Goal: Check status: Check status

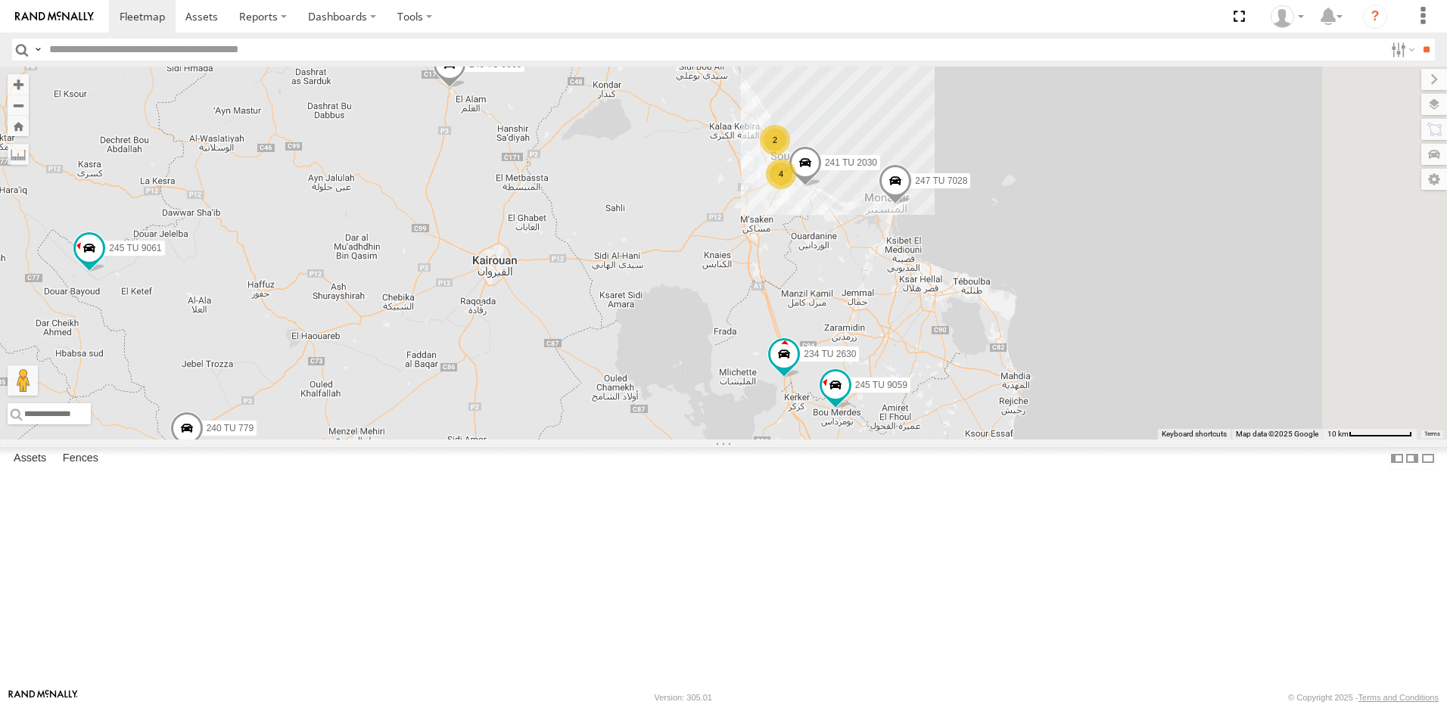
drag, startPoint x: 940, startPoint y: 276, endPoint x: 789, endPoint y: 395, distance: 192.4
click at [789, 395] on div "231 TU 3159 245 TU 9053 246 TU 8280 245 TU 9060 247 TU 9971 246 TU 8285 241 TU …" at bounding box center [723, 253] width 1447 height 373
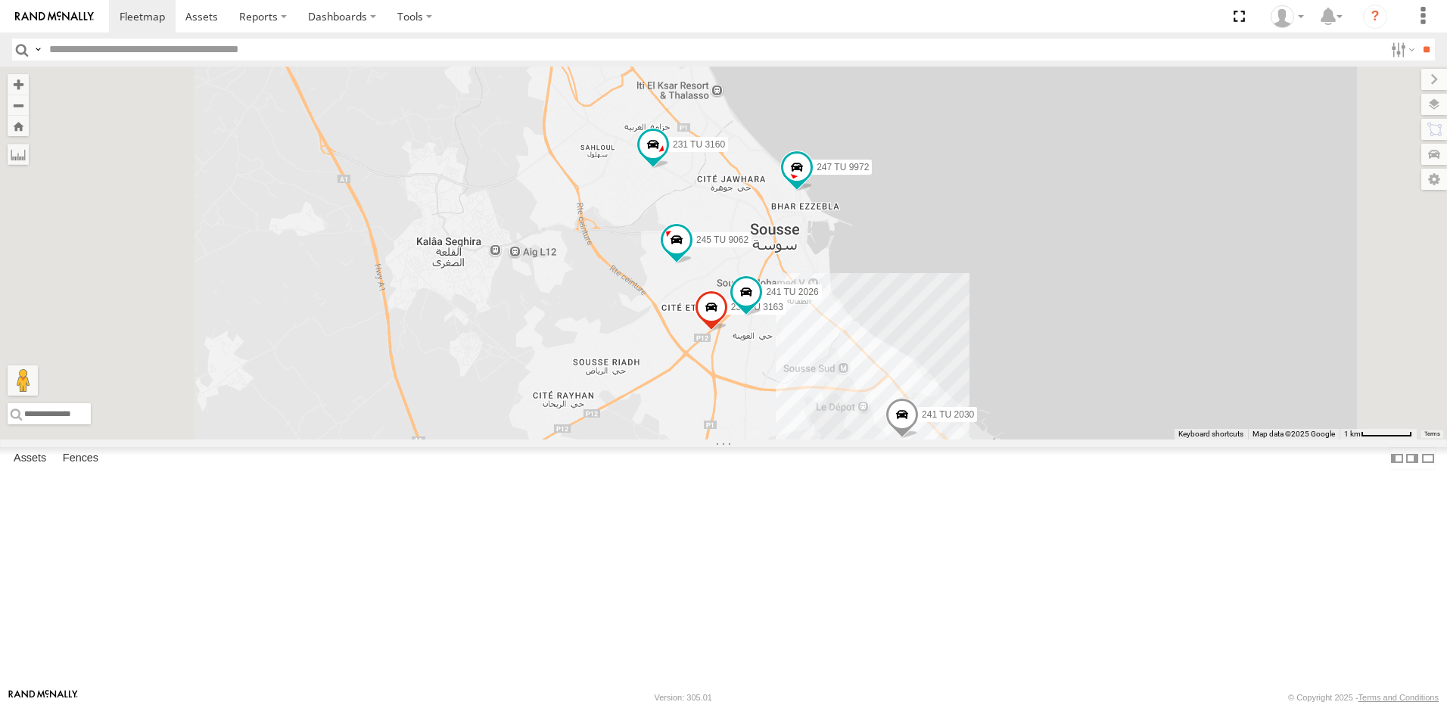
drag, startPoint x: 691, startPoint y: 281, endPoint x: 693, endPoint y: 300, distance: 18.3
click at [693, 300] on div "231 TU 3159 245 TU 9053 246 TU 8280 245 TU 9060 247 TU 9971 246 TU 8285 241 TU …" at bounding box center [723, 253] width 1447 height 373
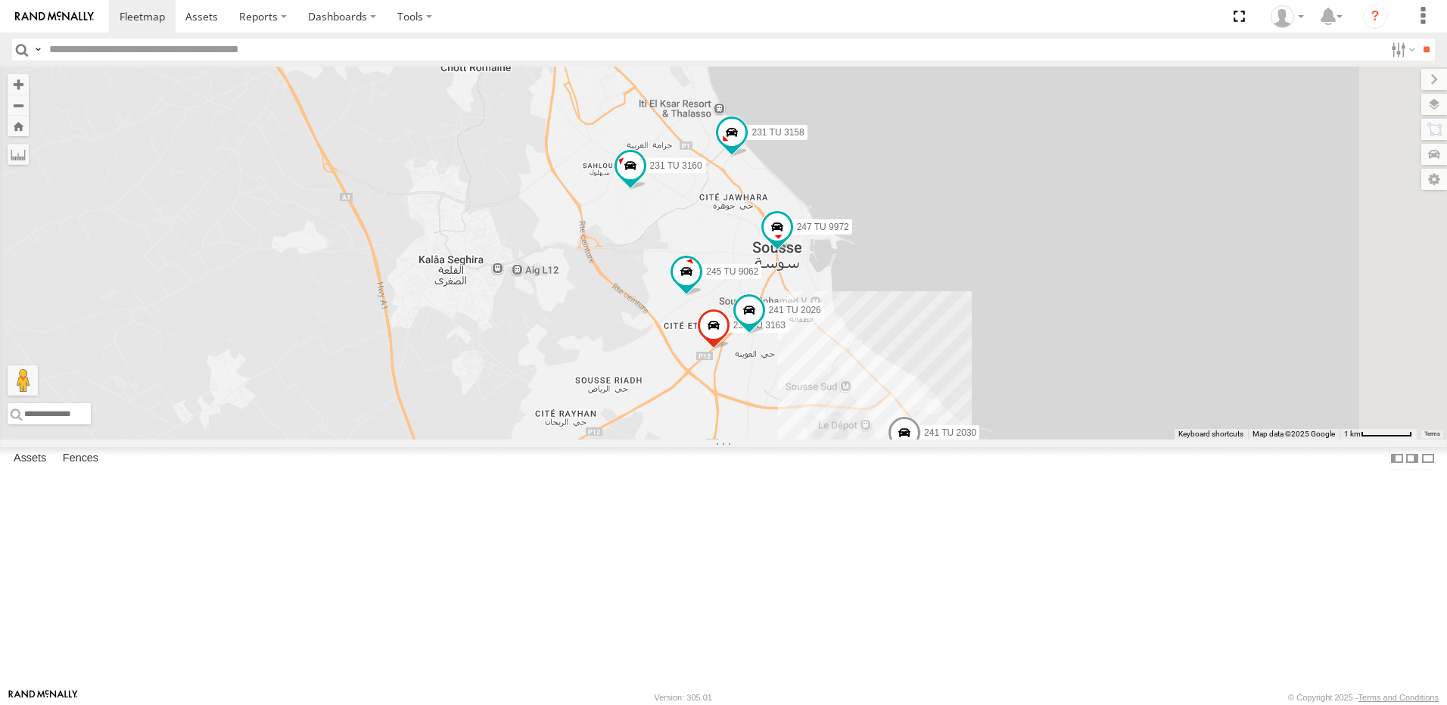
drag, startPoint x: 993, startPoint y: 527, endPoint x: 856, endPoint y: 409, distance: 180.2
click at [866, 412] on div "231 TU 3159 245 TU 9053 246 TU 8280 245 TU 9060 247 TU 9971 246 TU 8285 241 TU …" at bounding box center [723, 253] width 1447 height 373
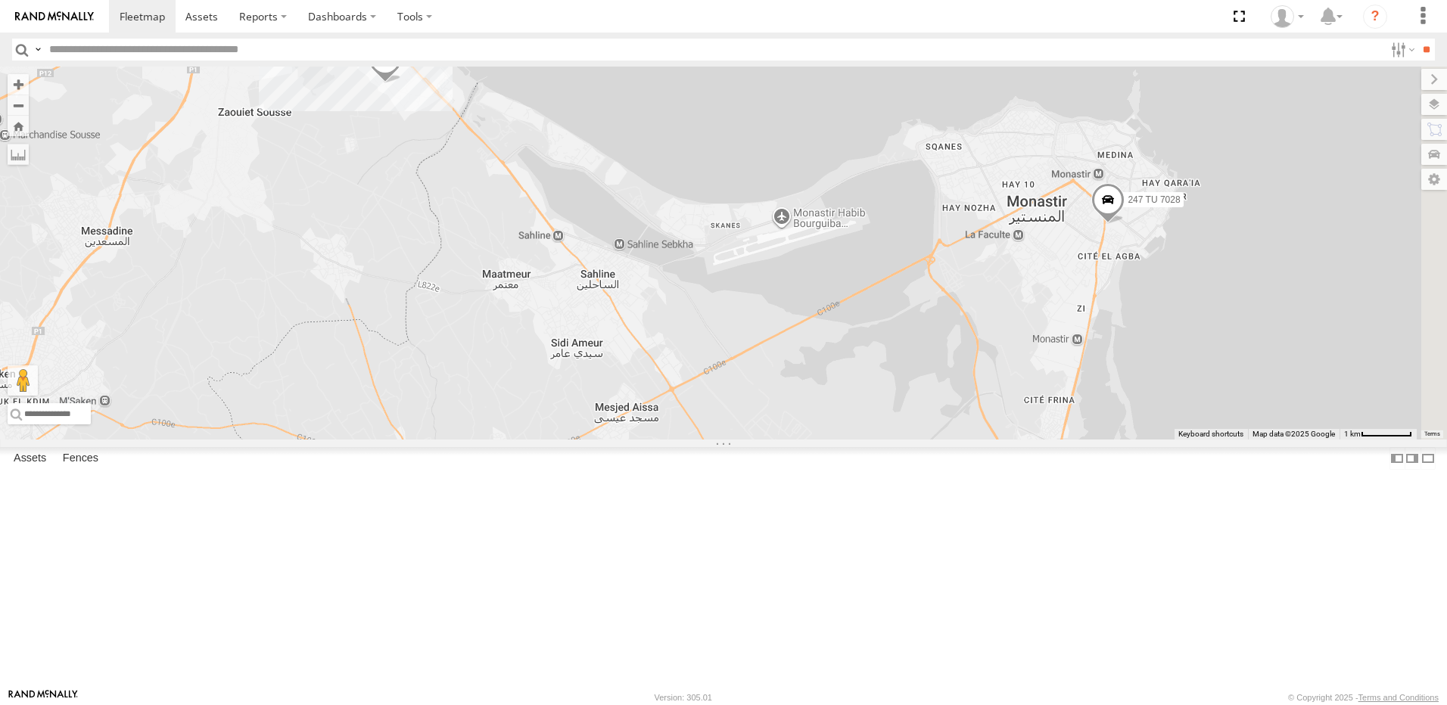
drag, startPoint x: 1300, startPoint y: 520, endPoint x: 1078, endPoint y: 441, distance: 235.2
click at [1078, 440] on div "231 TU 3159 245 TU 9053 246 TU 8280 245 TU 9060 247 TU 9971 246 TU 8285 241 TU …" at bounding box center [723, 253] width 1447 height 373
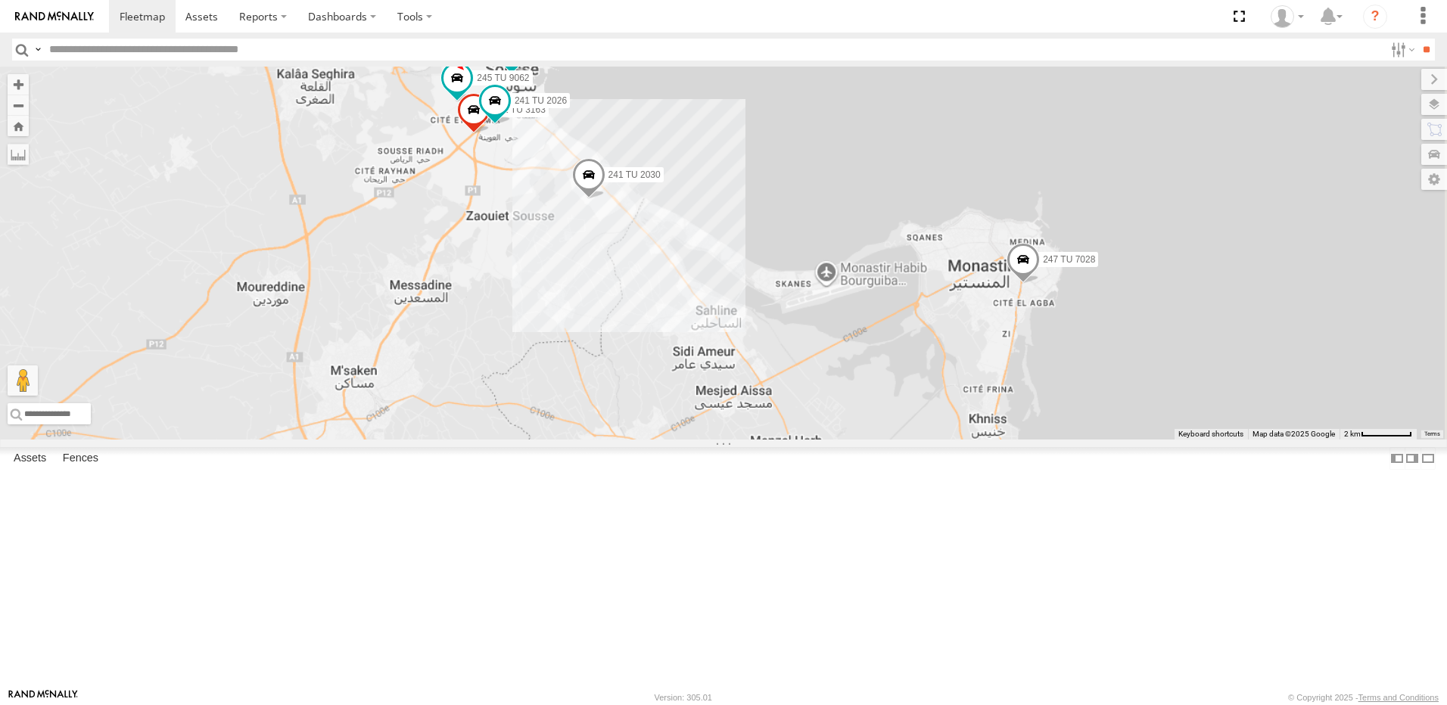
drag, startPoint x: 1037, startPoint y: 603, endPoint x: 923, endPoint y: 331, distance: 295.1
click at [923, 331] on div "231 TU 3159 245 TU 9053 246 TU 8280 245 TU 9060 247 TU 9971 246 TU 8285 241 TU …" at bounding box center [723, 253] width 1447 height 373
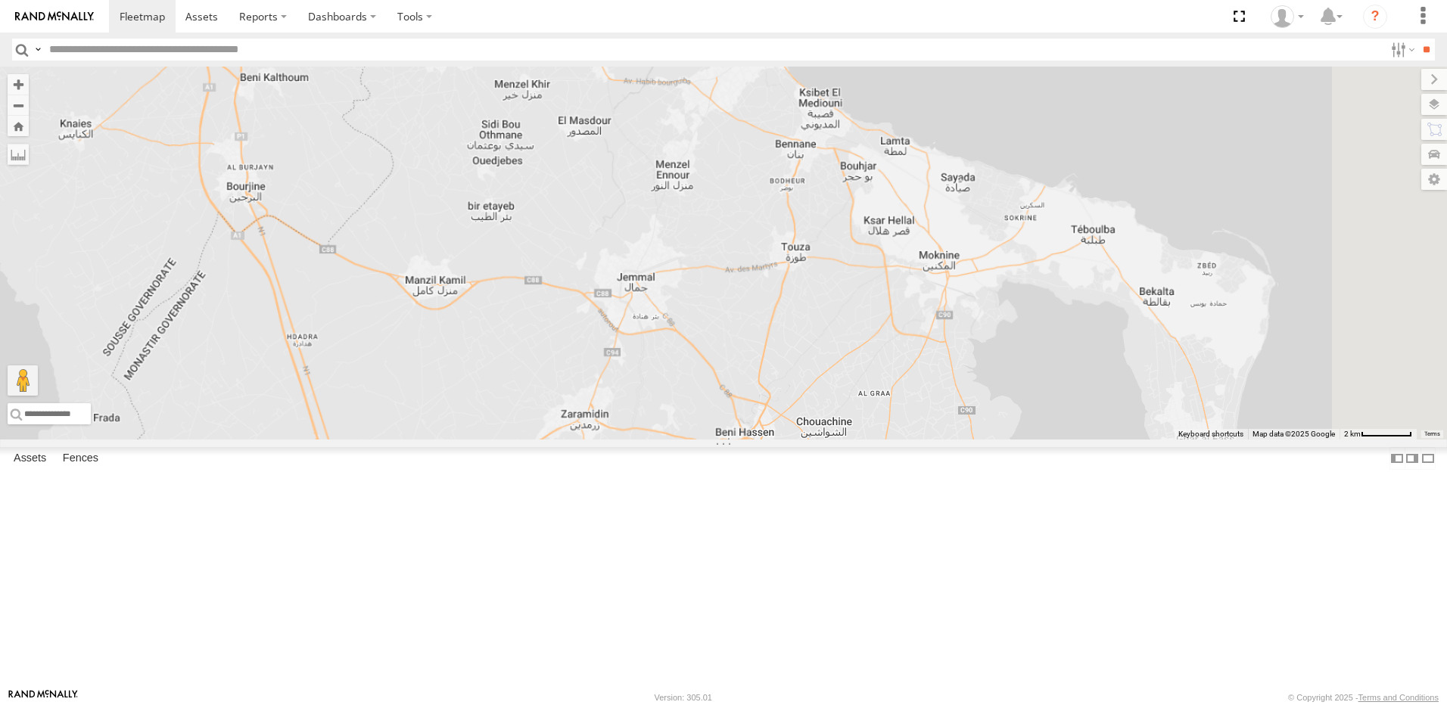
drag, startPoint x: 1001, startPoint y: 391, endPoint x: 903, endPoint y: 387, distance: 98.5
click at [906, 388] on div "231 TU 3159 245 TU 9053 246 TU 8280 245 TU 9060 247 TU 9971 246 TU 8285 241 TU …" at bounding box center [723, 253] width 1447 height 373
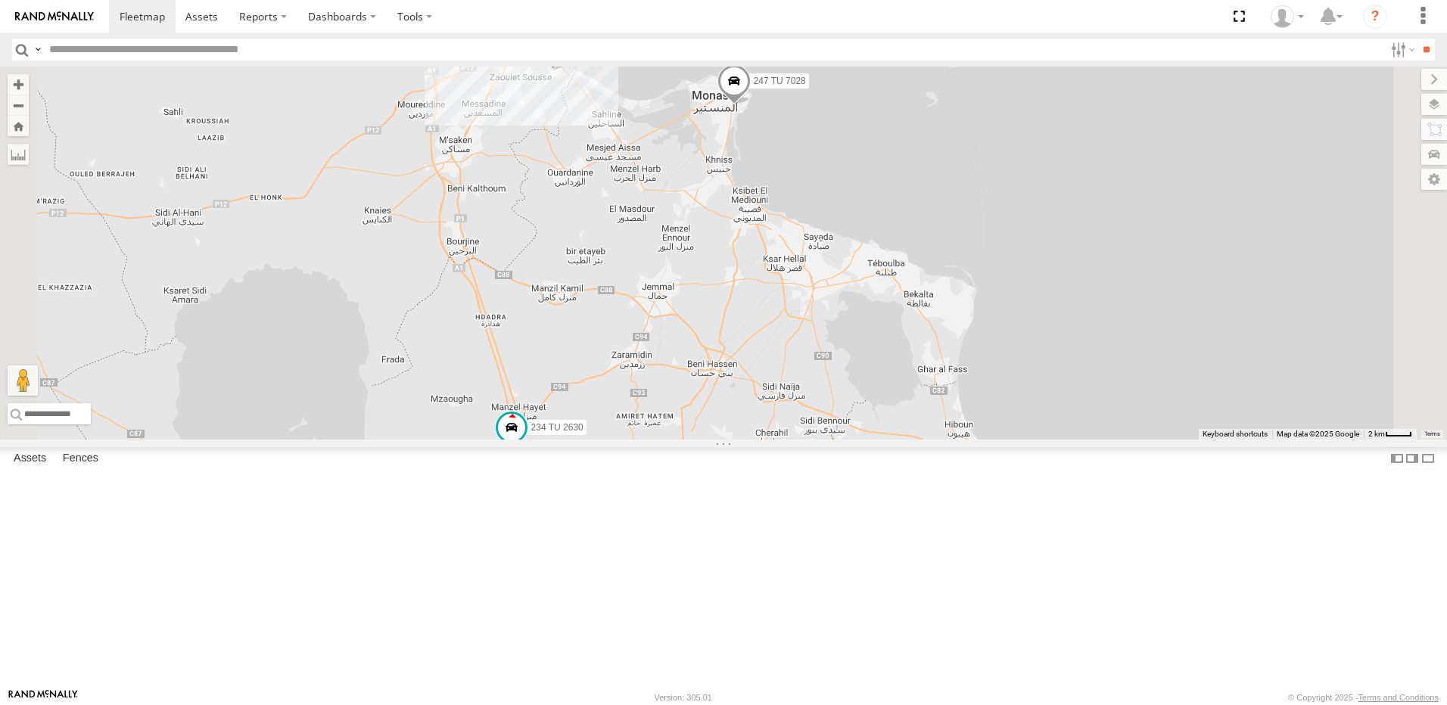
drag, startPoint x: 630, startPoint y: 605, endPoint x: 613, endPoint y: 528, distance: 79.1
click at [613, 440] on div "231 TU 3159 245 TU 9053 246 TU 8280 245 TU 9060 247 TU 9971 246 TU 8285 241 TU …" at bounding box center [723, 253] width 1447 height 373
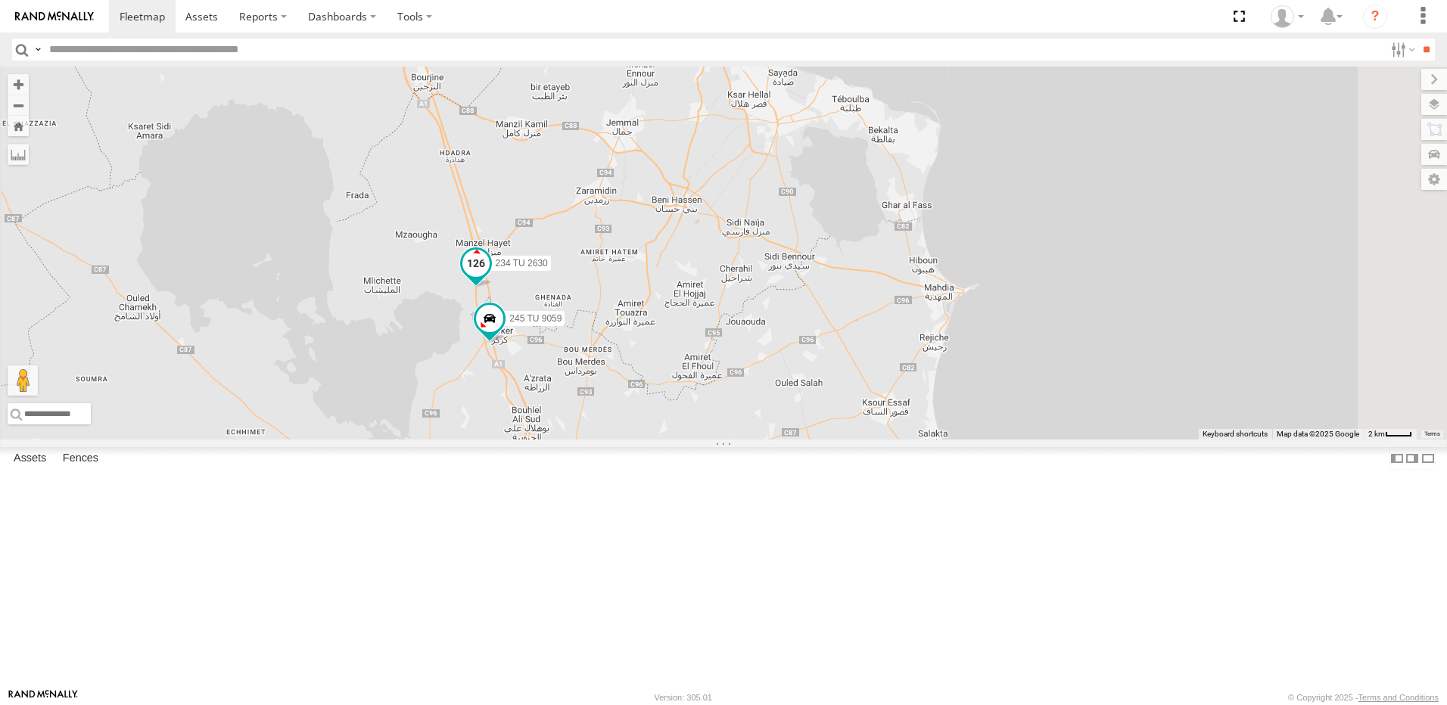
click at [490, 277] on span at bounding box center [475, 263] width 27 height 27
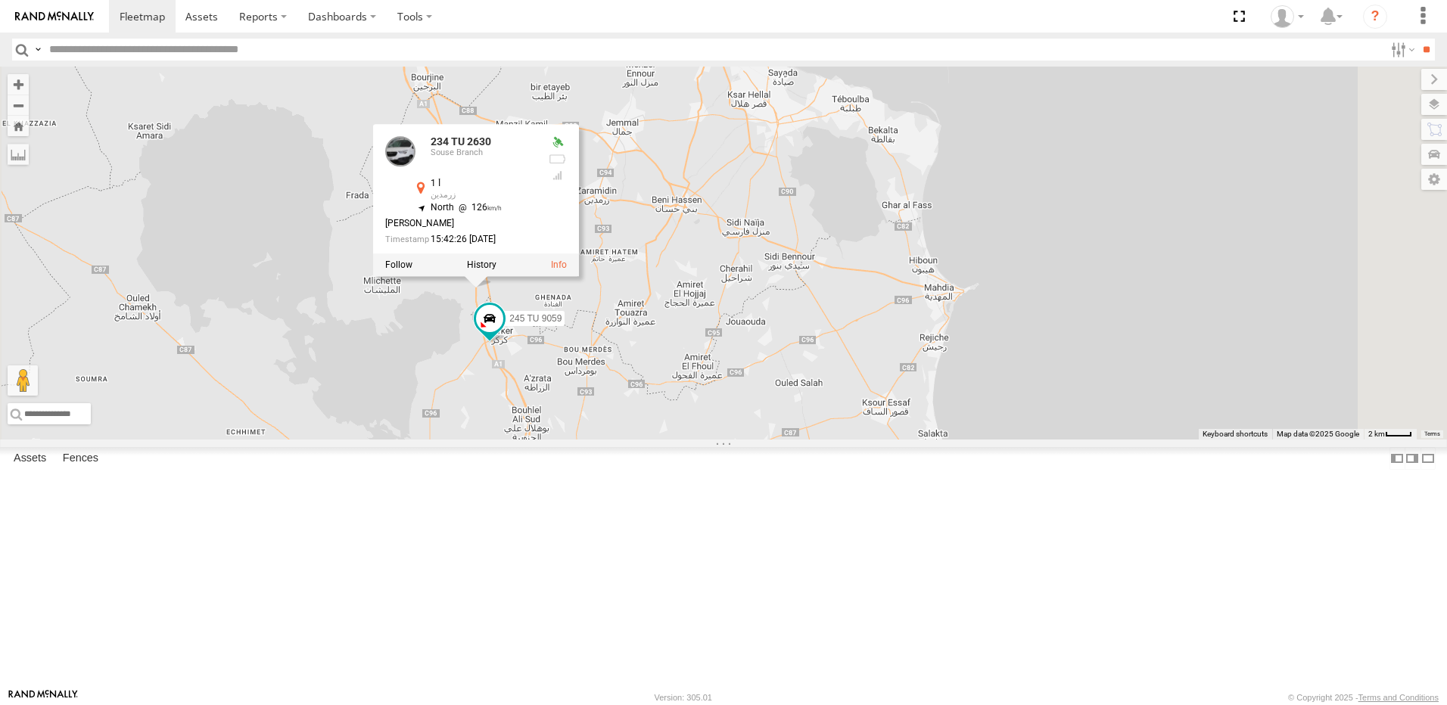
click at [595, 440] on div "231 TU 3159 245 TU 9053 246 TU 8280 245 TU 9060 247 TU 9971 246 TU 8285 241 TU …" at bounding box center [723, 253] width 1447 height 373
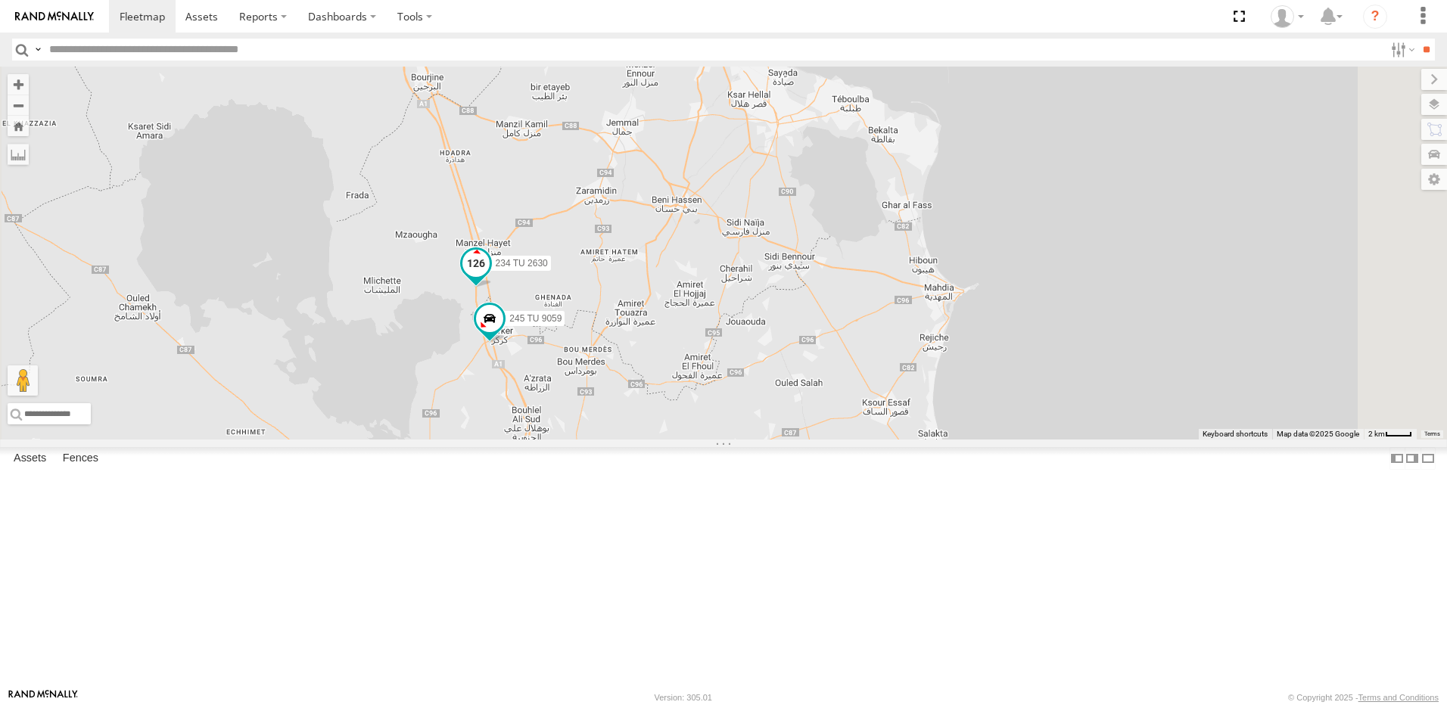
click at [490, 277] on span at bounding box center [475, 263] width 27 height 27
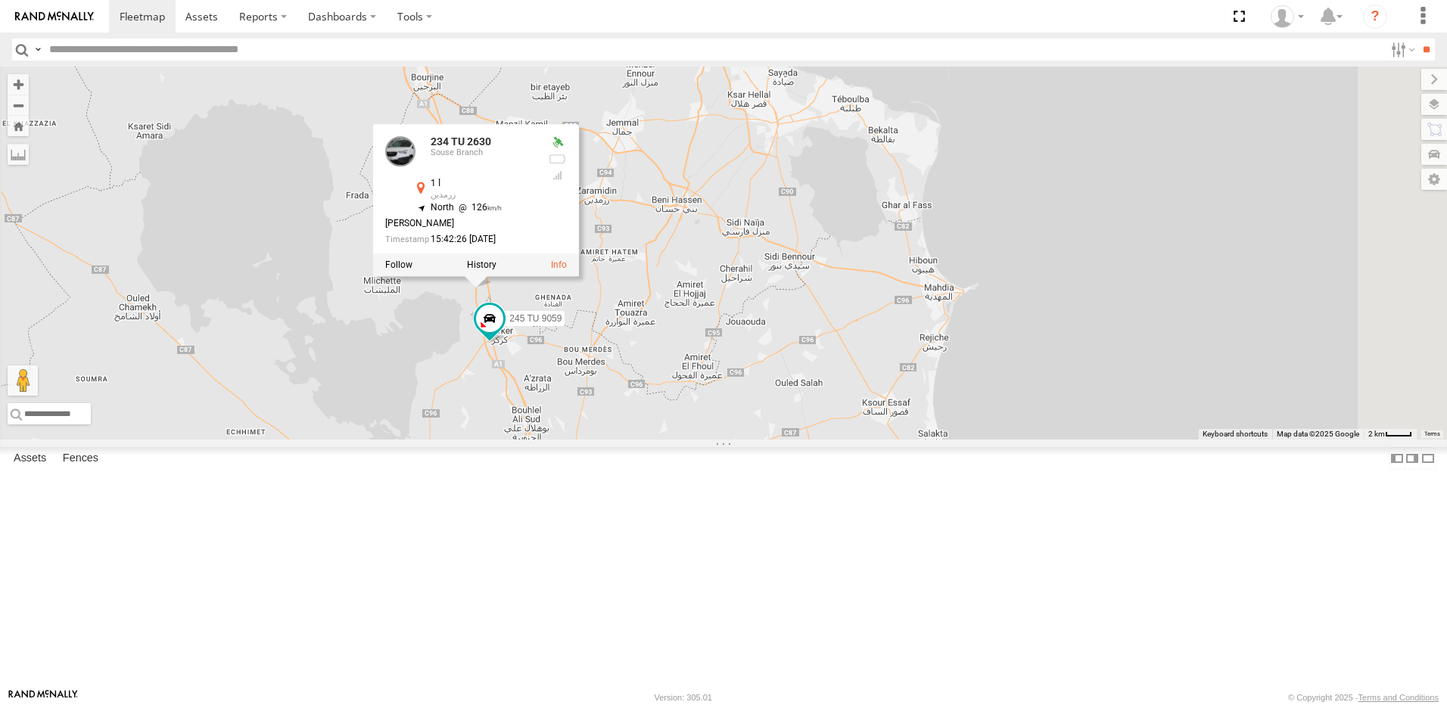
click at [629, 440] on div "231 TU 3159 245 TU 9053 246 TU 8280 245 TU 9060 247 TU 9971 246 TU 8285 241 TU …" at bounding box center [723, 253] width 1447 height 373
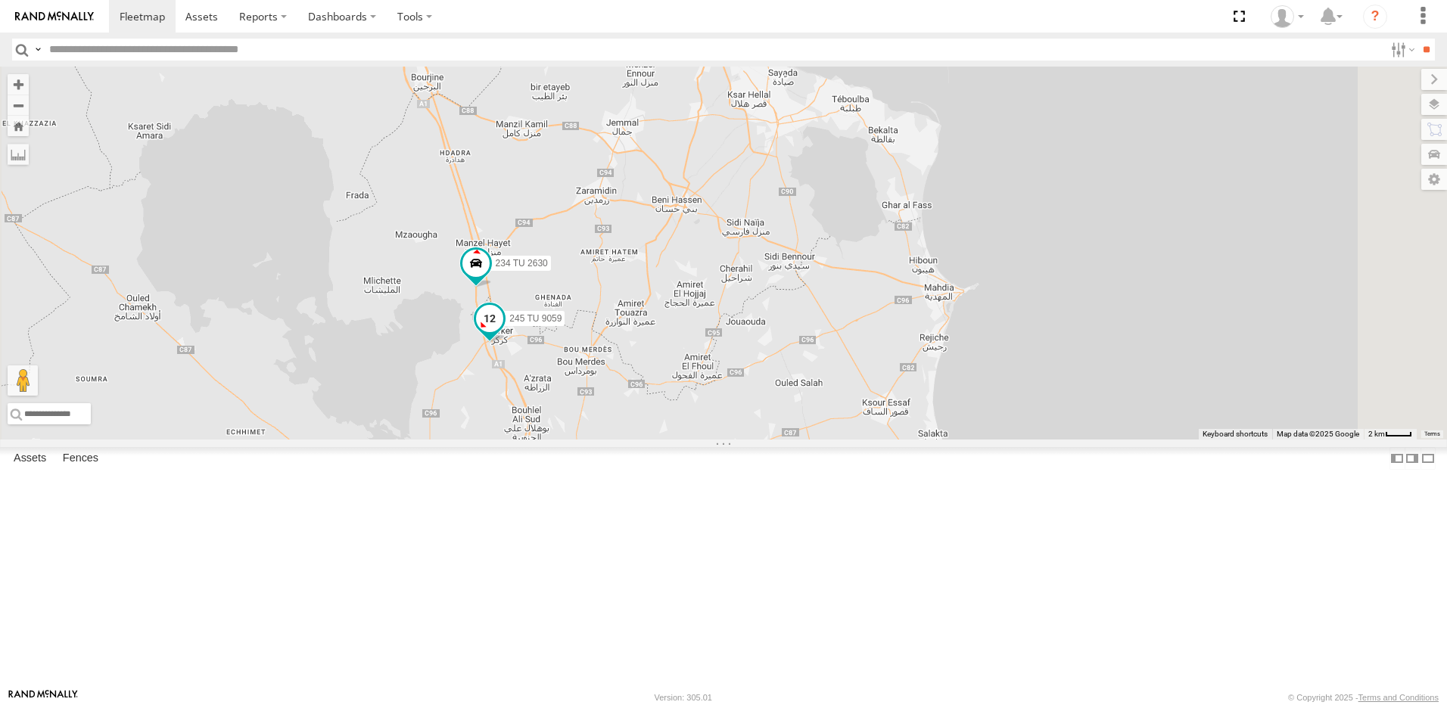
click at [503, 332] on span at bounding box center [489, 318] width 27 height 27
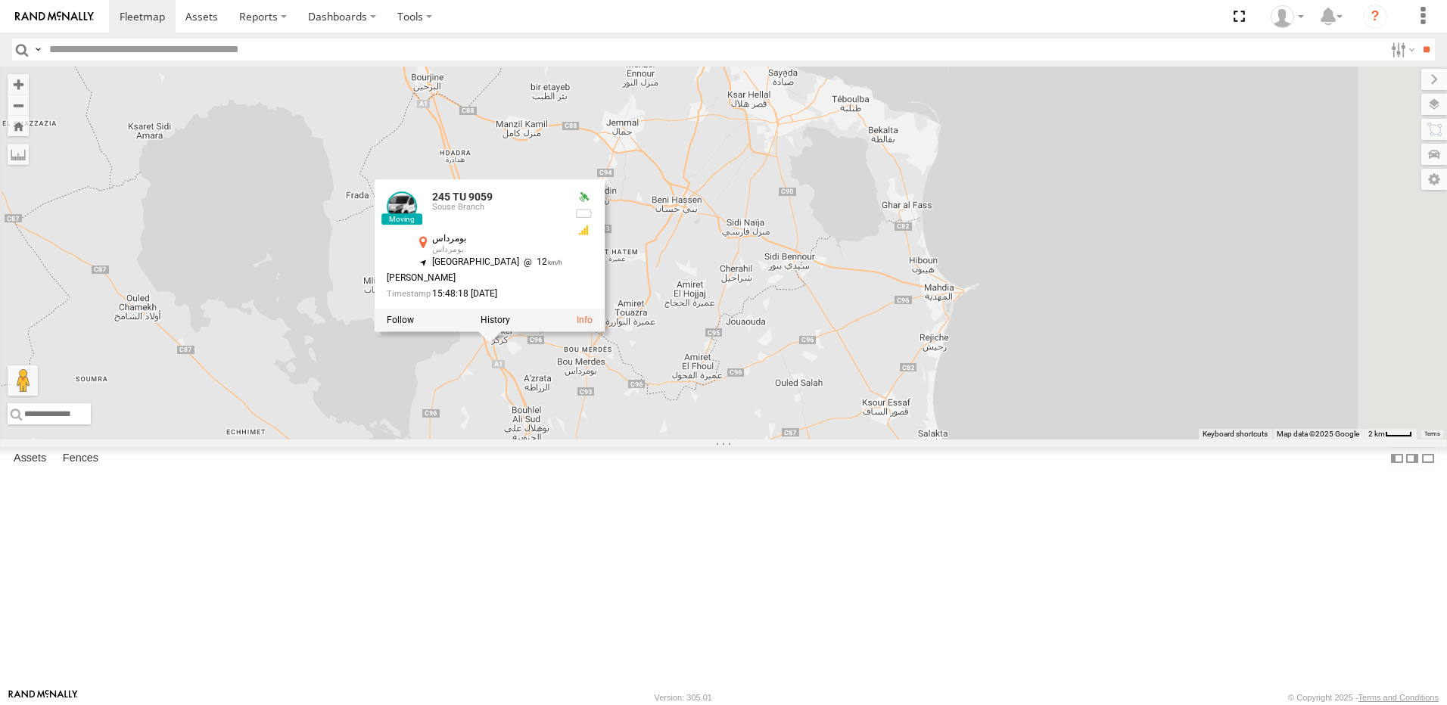
click at [521, 381] on div "231 TU 3159 245 TU 9053 246 TU 8280 245 TU 9060 247 TU 9971 246 TU 8285 241 TU …" at bounding box center [723, 253] width 1447 height 373
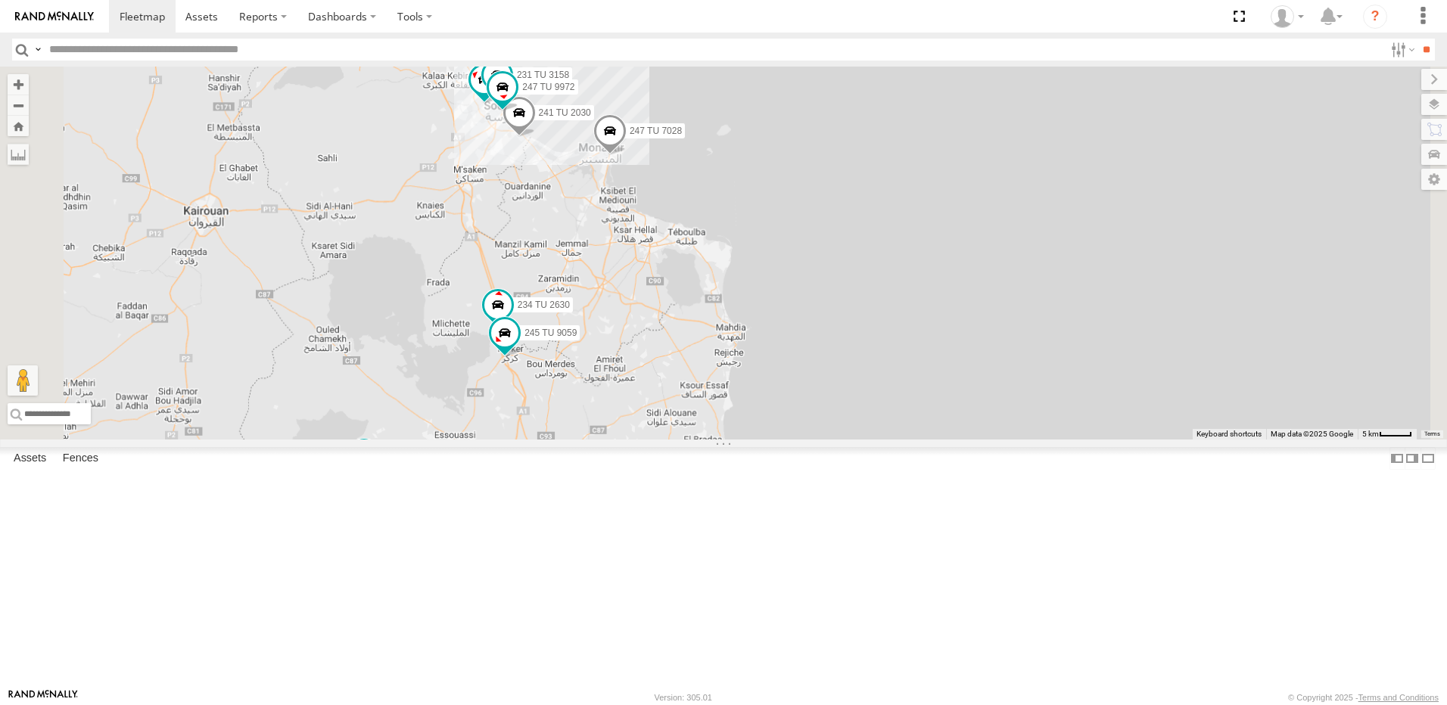
drag, startPoint x: 633, startPoint y: 552, endPoint x: 710, endPoint y: 491, distance: 98.1
click at [710, 440] on div "231 TU 3159 245 TU 9053 246 TU 8280 245 TU 9060 247 TU 9971 246 TU 8285 241 TU …" at bounding box center [723, 253] width 1447 height 373
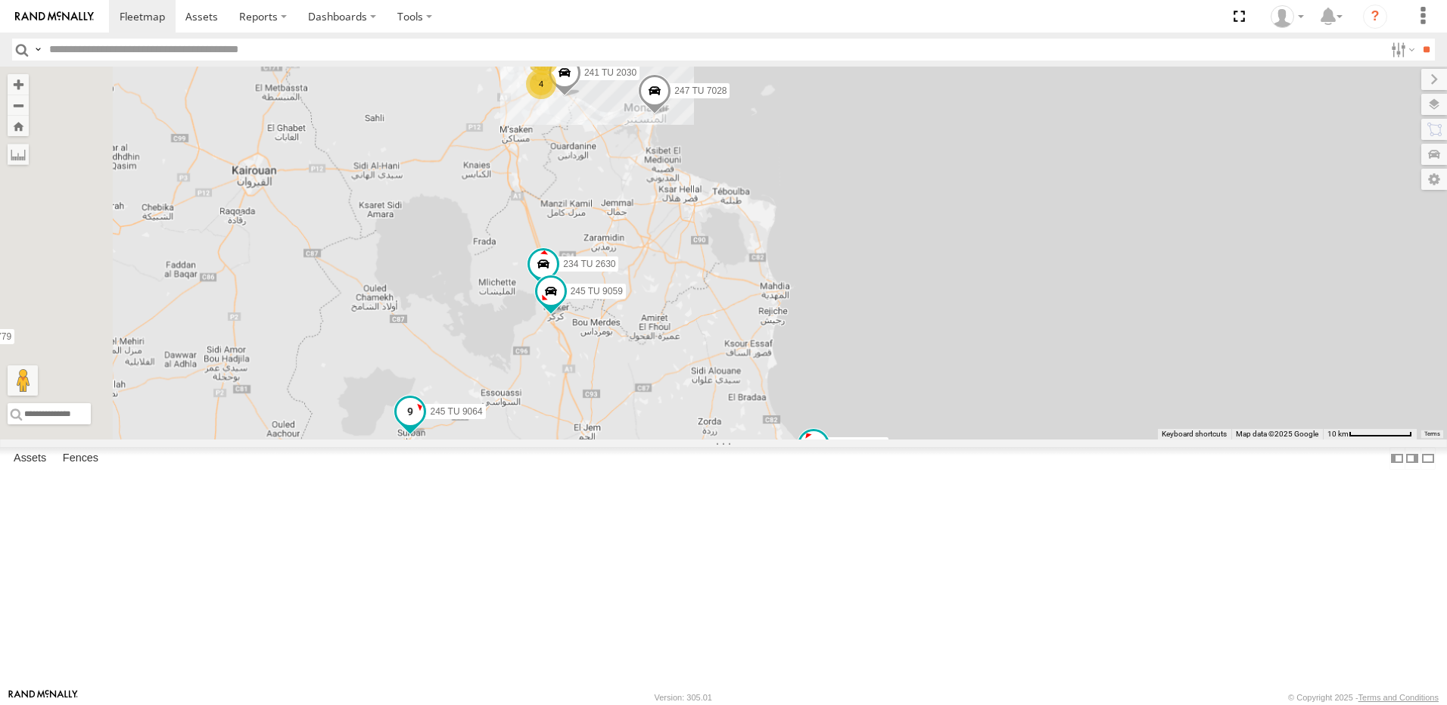
click at [427, 436] on span at bounding box center [409, 415] width 33 height 41
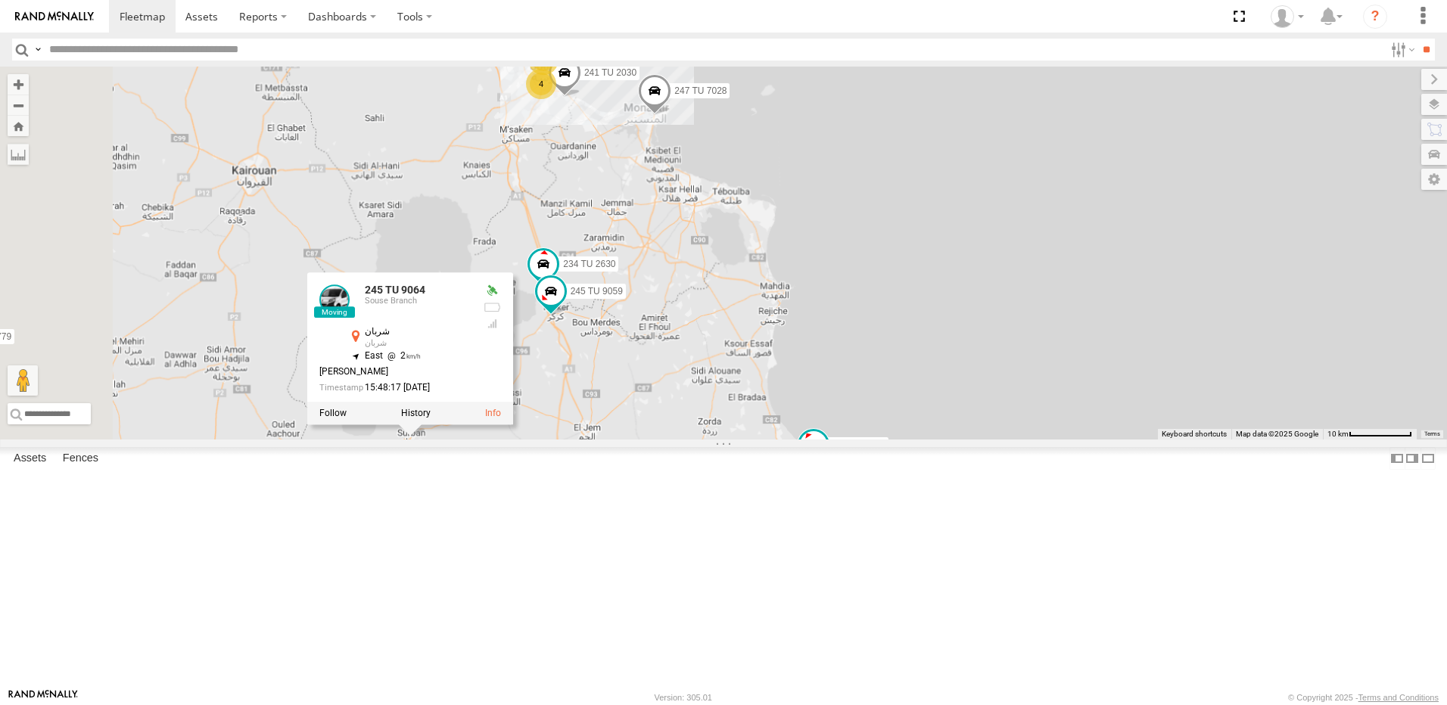
click at [775, 440] on div "231 TU 3159 245 TU 9053 246 TU 8280 245 TU 9060 247 TU 9971 246 TU 8285 241 TU …" at bounding box center [723, 253] width 1447 height 373
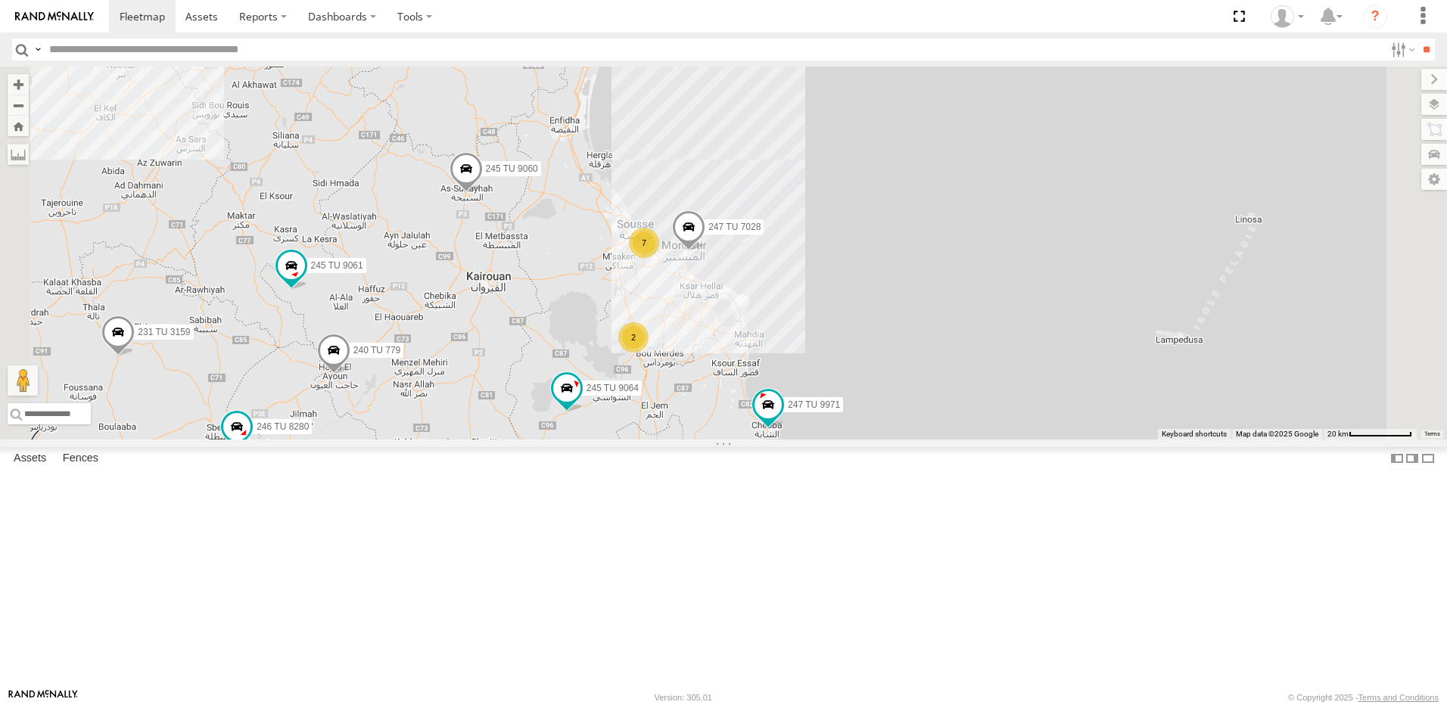
click at [350, 375] on span at bounding box center [333, 354] width 33 height 41
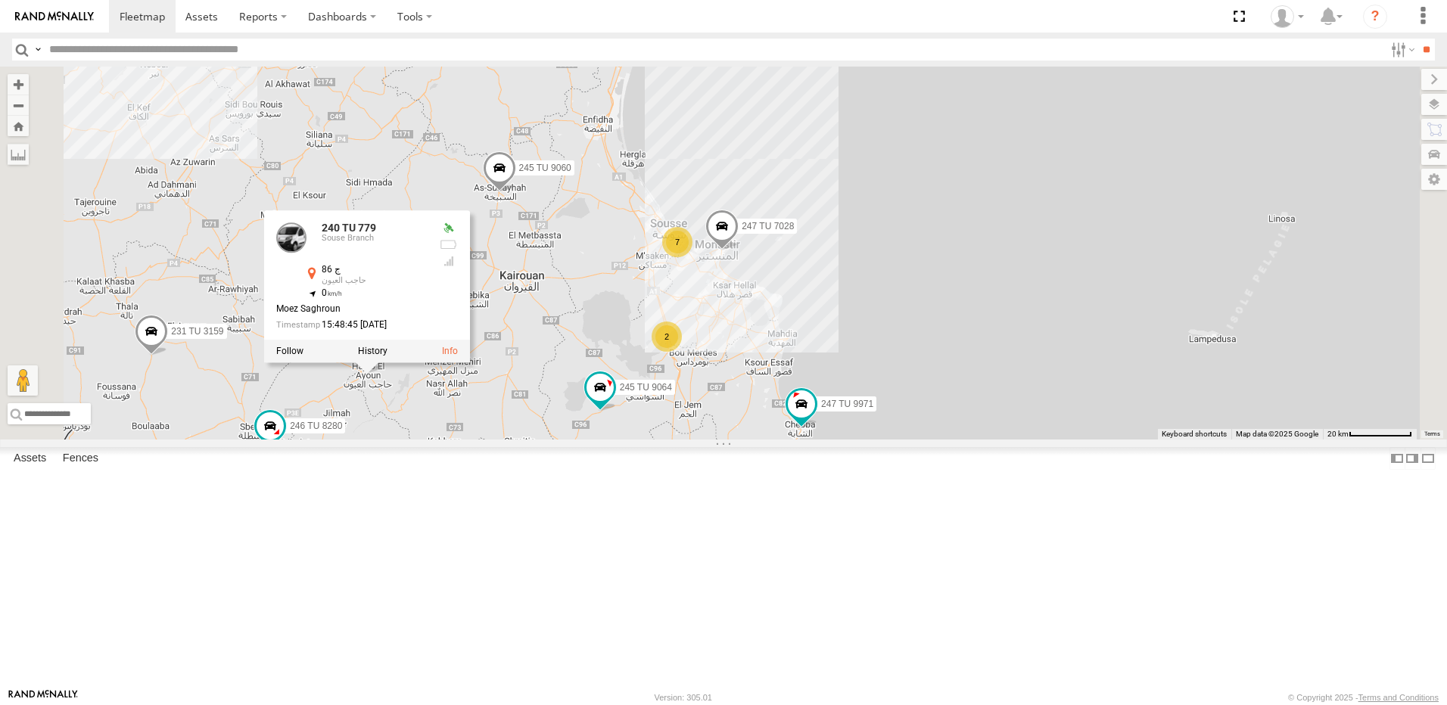
drag, startPoint x: 570, startPoint y: 535, endPoint x: 587, endPoint y: 534, distance: 17.4
click at [587, 440] on div "231 TU 3159 245 TU 9053 246 TU 8280 245 TU 9060 247 TU 9971 246 TU 8285 247 TU …" at bounding box center [723, 253] width 1447 height 373
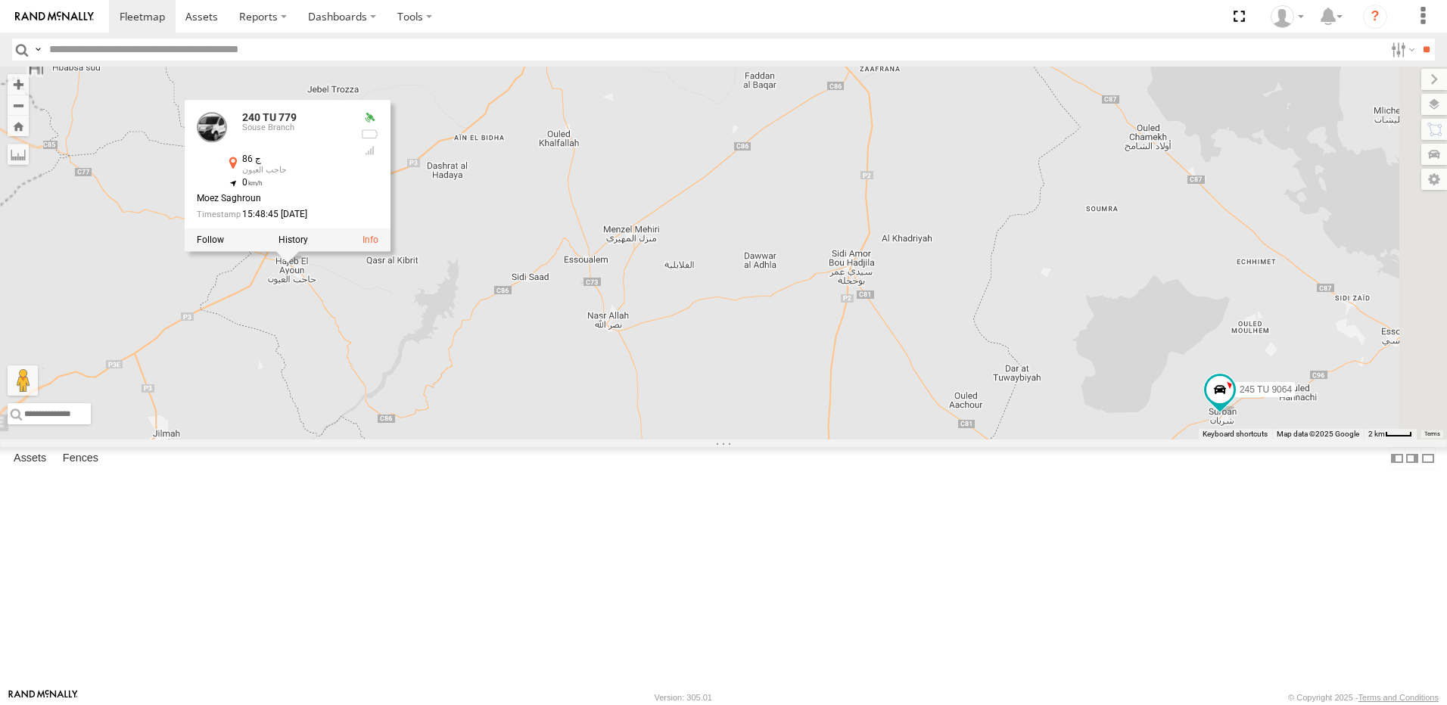
drag, startPoint x: 530, startPoint y: 493, endPoint x: 702, endPoint y: 508, distance: 173.1
click at [630, 440] on div "231 TU 3159 245 TU 9053 246 TU 8280 245 TU 9060 247 TU 9971 246 TU 8285 247 TU …" at bounding box center [723, 253] width 1447 height 373
click at [707, 440] on div "231 TU 3159 245 TU 9053 246 TU 8280 245 TU 9060 247 TU 9971 246 TU 8285 247 TU …" at bounding box center [723, 253] width 1447 height 373
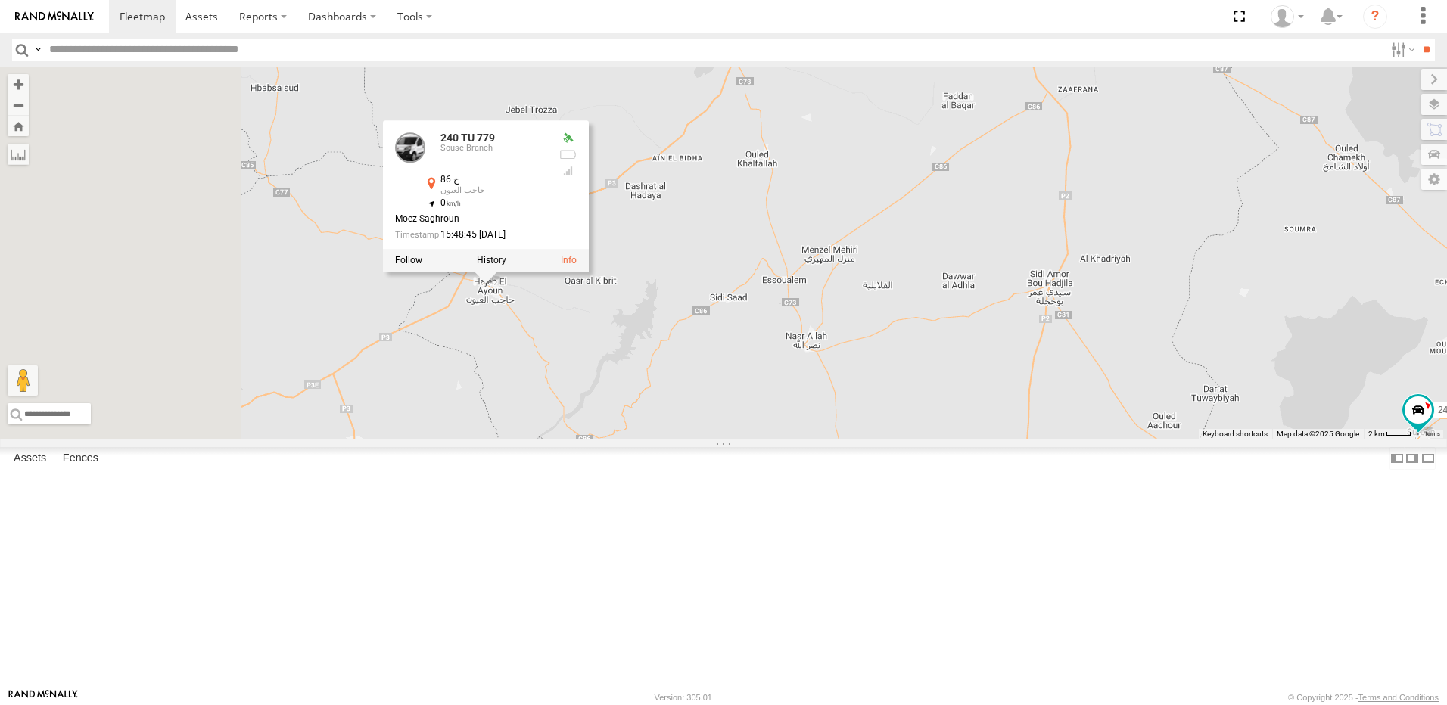
click at [698, 440] on div "231 TU 3159 245 TU 9053 246 TU 8280 245 TU 9060 247 TU 9971 246 TU 8285 247 TU …" at bounding box center [723, 253] width 1447 height 373
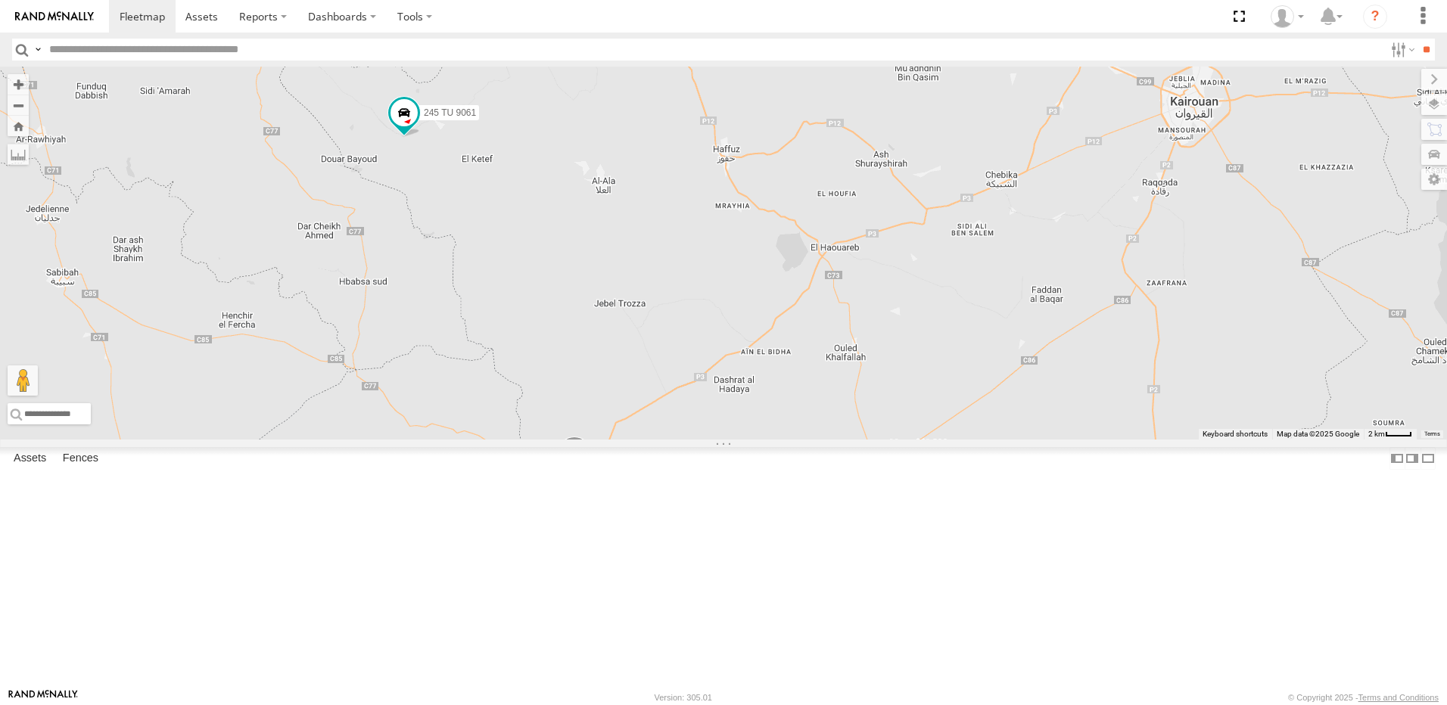
drag, startPoint x: 547, startPoint y: 282, endPoint x: 602, endPoint y: 471, distance: 197.1
click at [601, 440] on div "231 TU 3159 245 TU 9053 246 TU 8280 245 TU 9060 247 TU 9971 246 TU 8285 247 TU …" at bounding box center [723, 253] width 1447 height 373
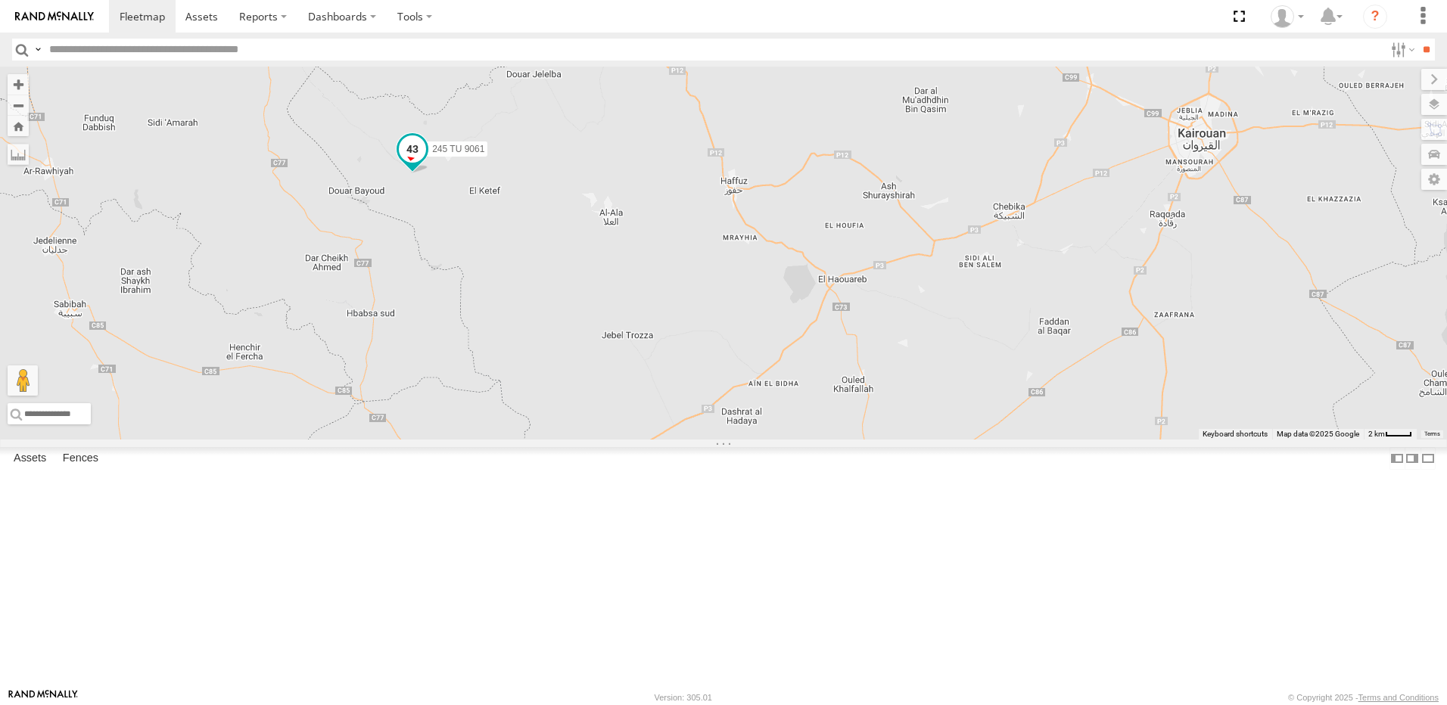
click at [426, 163] on span at bounding box center [412, 148] width 27 height 27
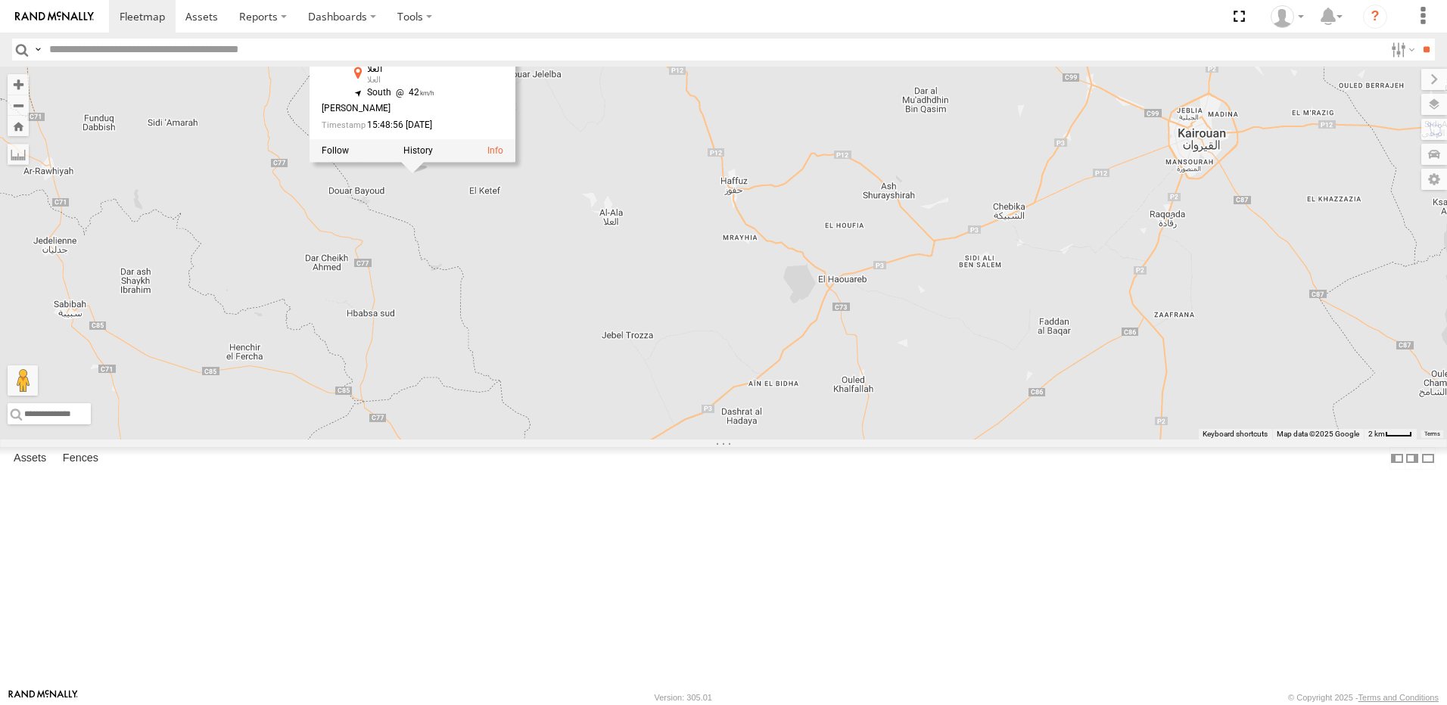
click at [661, 401] on div "231 TU 3159 245 TU 9053 246 TU 8280 245 TU 9060 247 TU 9971 246 TU 8285 247 TU …" at bounding box center [723, 253] width 1447 height 373
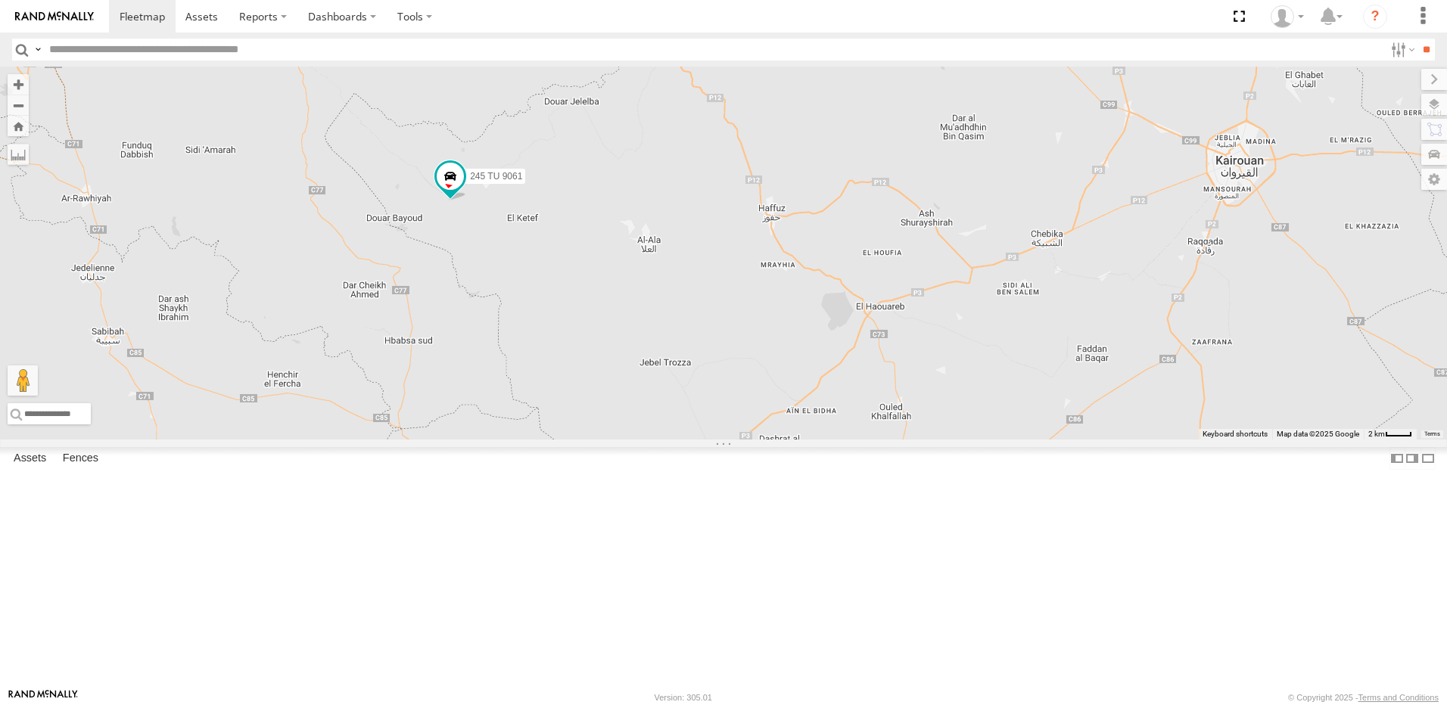
drag, startPoint x: 548, startPoint y: 405, endPoint x: 596, endPoint y: 441, distance: 60.5
click at [596, 440] on div "231 TU 3159 245 TU 9053 246 TU 8280 245 TU 9060 247 TU 9971 246 TU 8285 247 TU …" at bounding box center [723, 253] width 1447 height 373
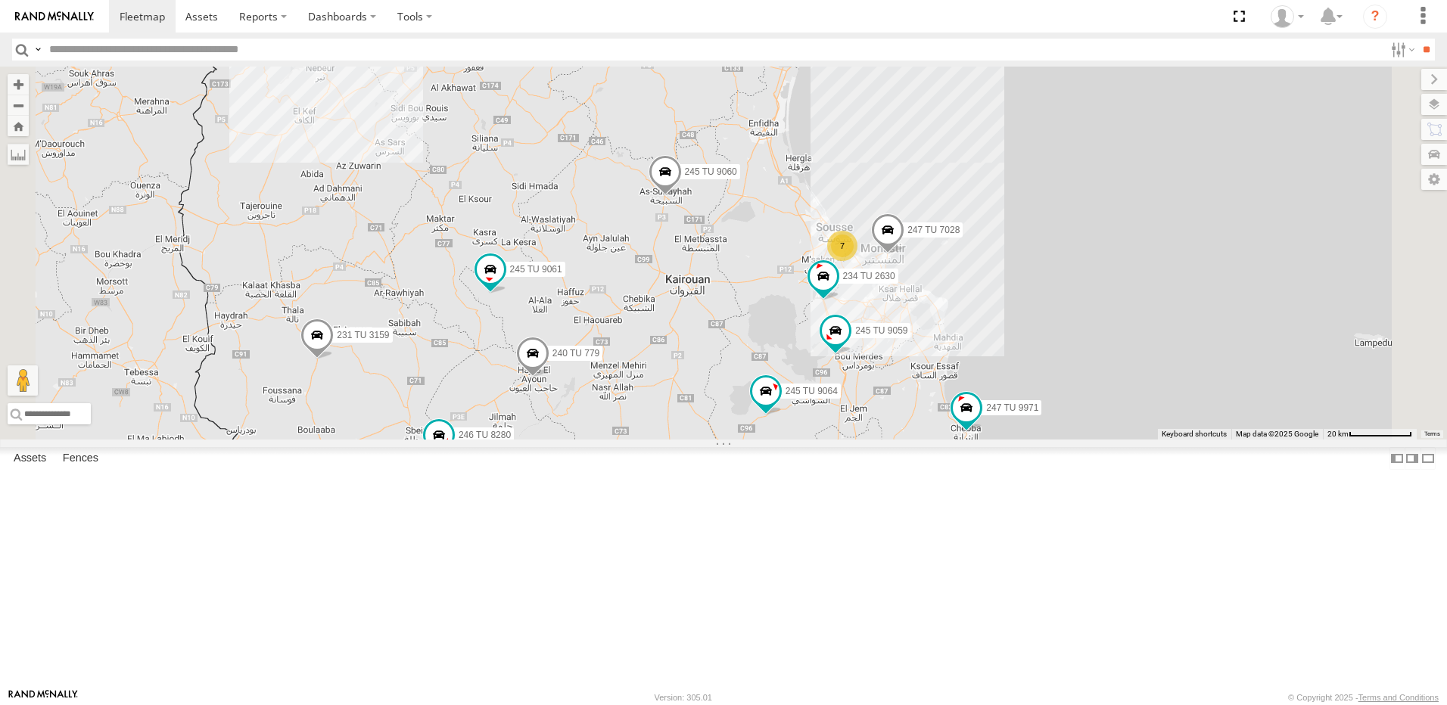
drag, startPoint x: 773, startPoint y: 393, endPoint x: 779, endPoint y: 438, distance: 45.9
click at [779, 438] on div "231 TU 3159 245 TU 9053 246 TU 8280 245 TU 9060 247 TU 9971 246 TU 8285 247 TU …" at bounding box center [723, 253] width 1447 height 373
click at [334, 359] on span at bounding box center [316, 339] width 33 height 41
click at [520, 440] on div "245 TU 4330 231 TU 3159 241 TU 8769 234 TU 2630 247 TU 7028 245 TU 9061 246 TU …" at bounding box center [723, 253] width 1447 height 373
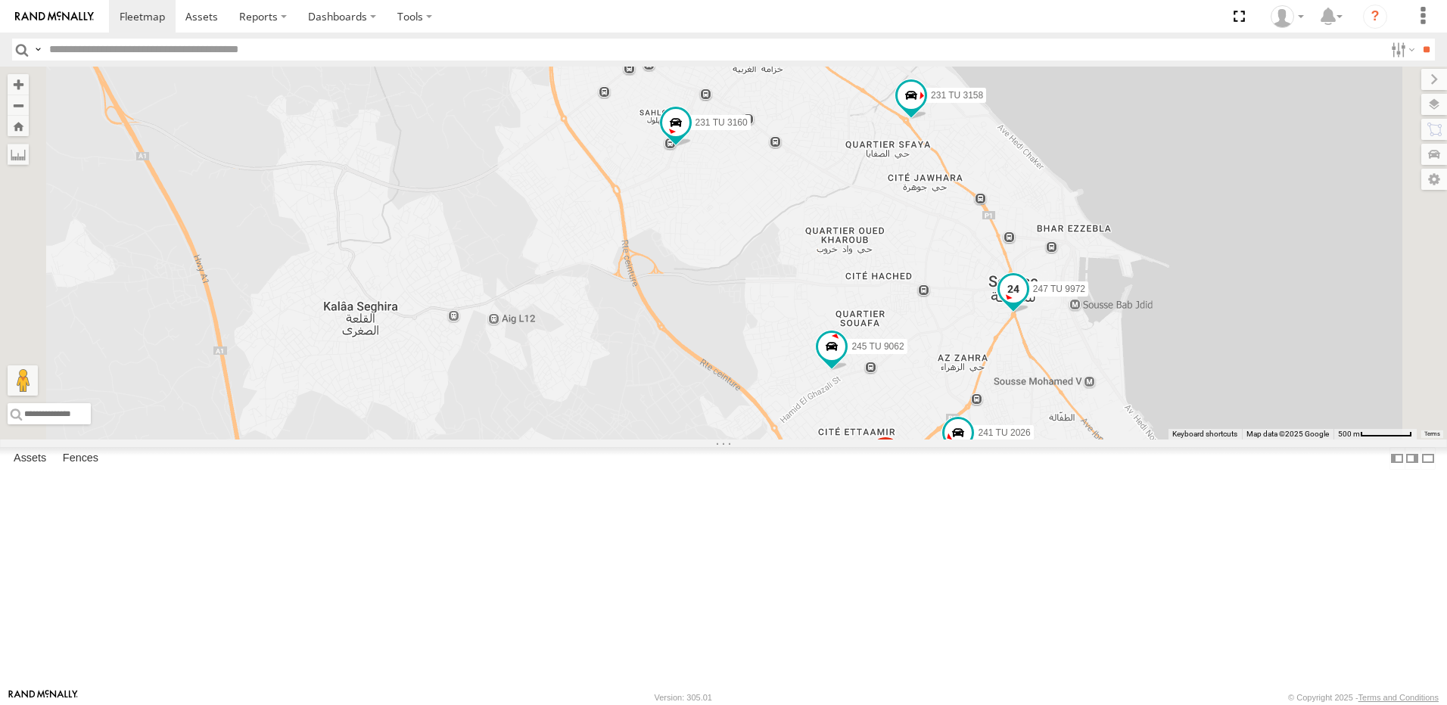
click at [1027, 303] on span at bounding box center [1012, 288] width 27 height 27
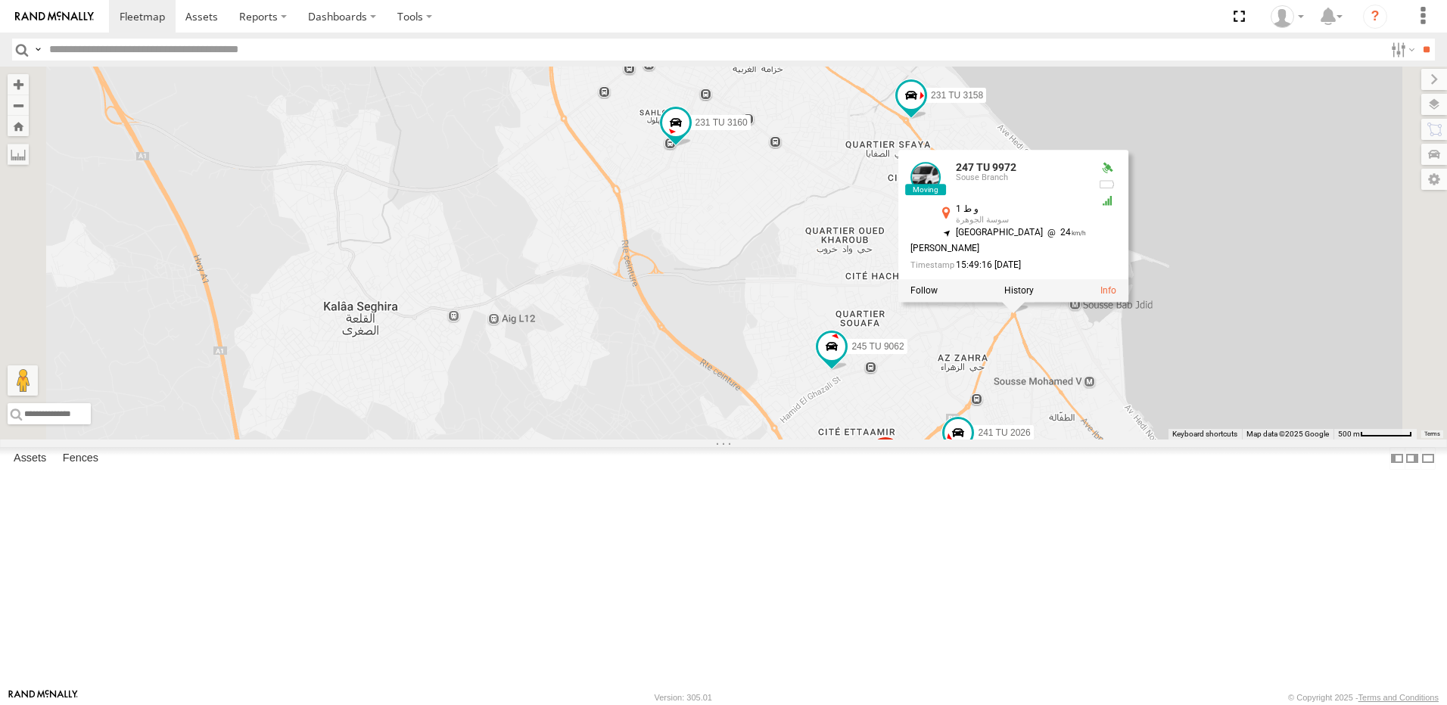
click at [1006, 348] on div "245 TU 4330 231 TU 3159 241 TU 8769 234 TU 2630 247 TU 7028 245 TU 9061 246 TU …" at bounding box center [723, 253] width 1447 height 373
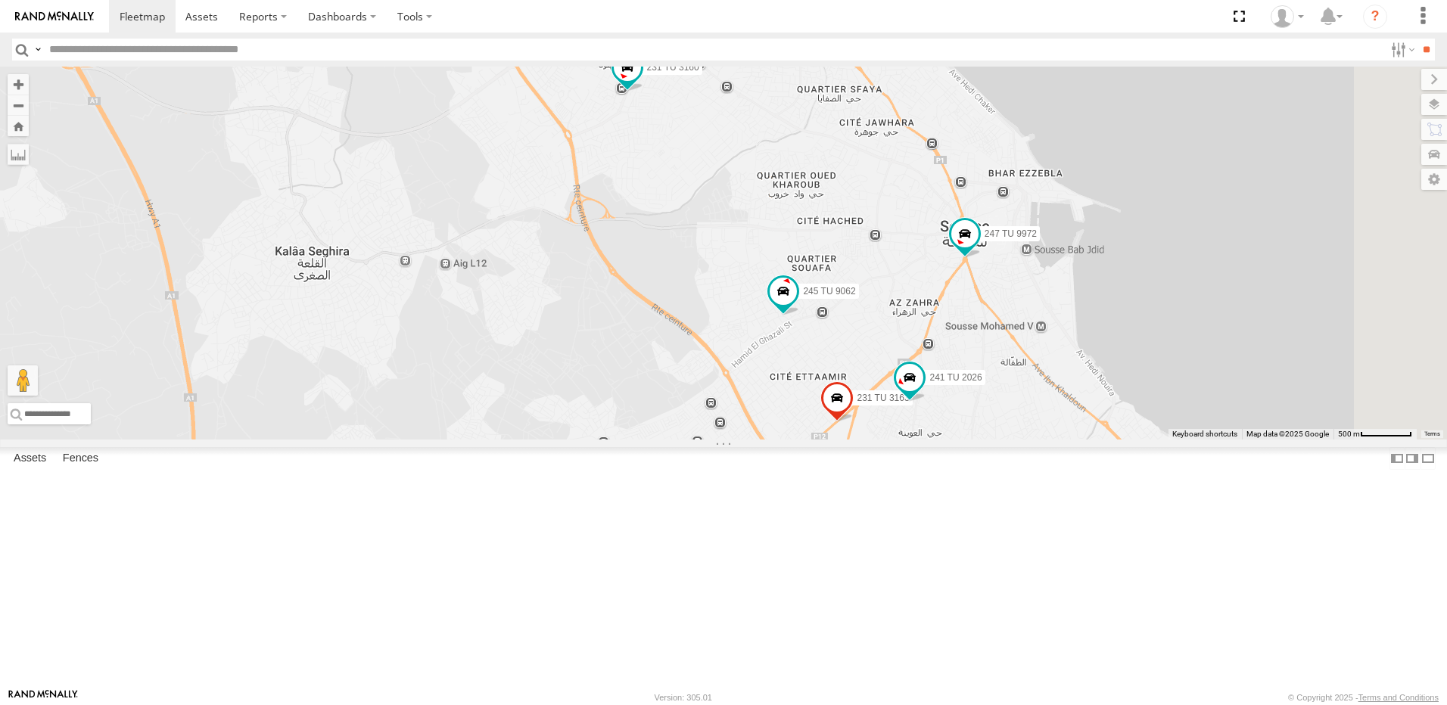
drag, startPoint x: 1113, startPoint y: 457, endPoint x: 1032, endPoint y: 376, distance: 114.5
click at [1032, 376] on div "245 TU 4330 231 TU 3159 241 TU 8769 234 TU 2630 247 TU 7028 245 TU 9061 246 TU …" at bounding box center [723, 253] width 1447 height 373
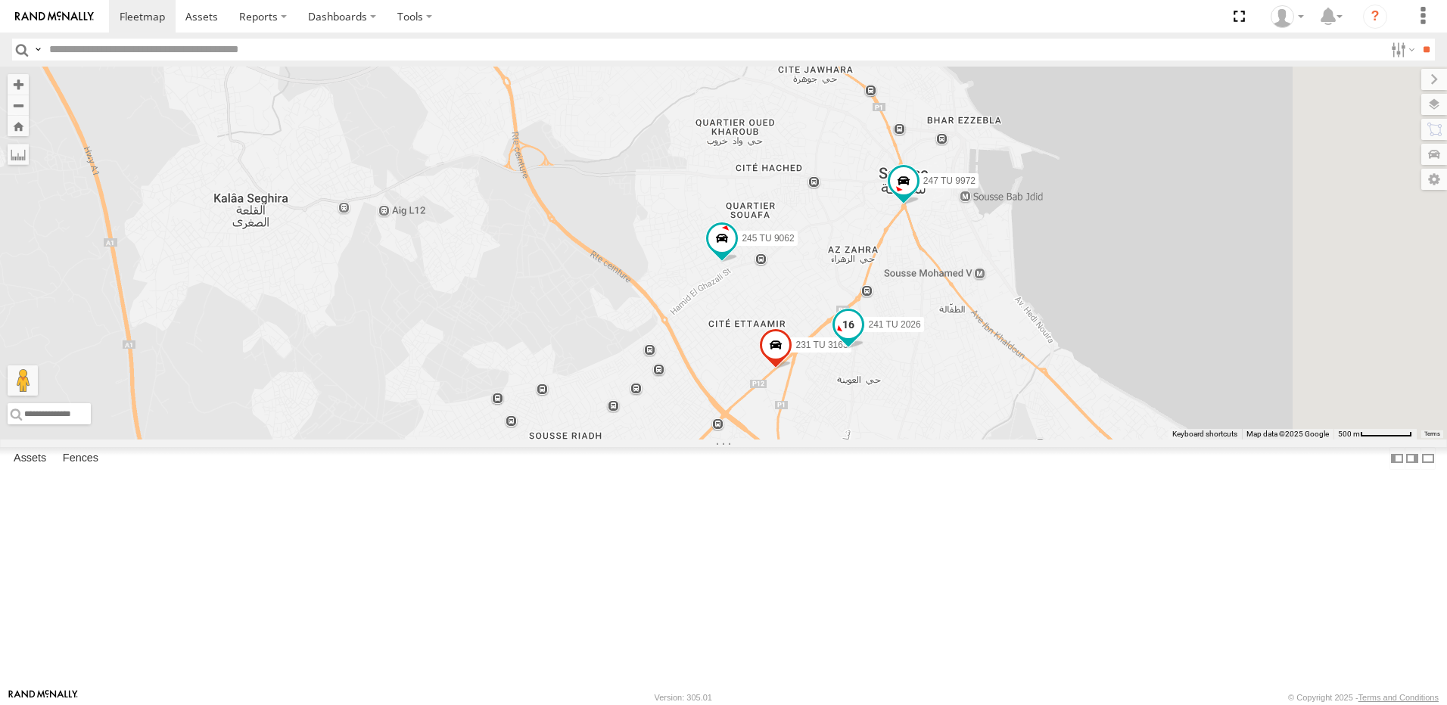
click at [865, 349] on span at bounding box center [848, 328] width 33 height 41
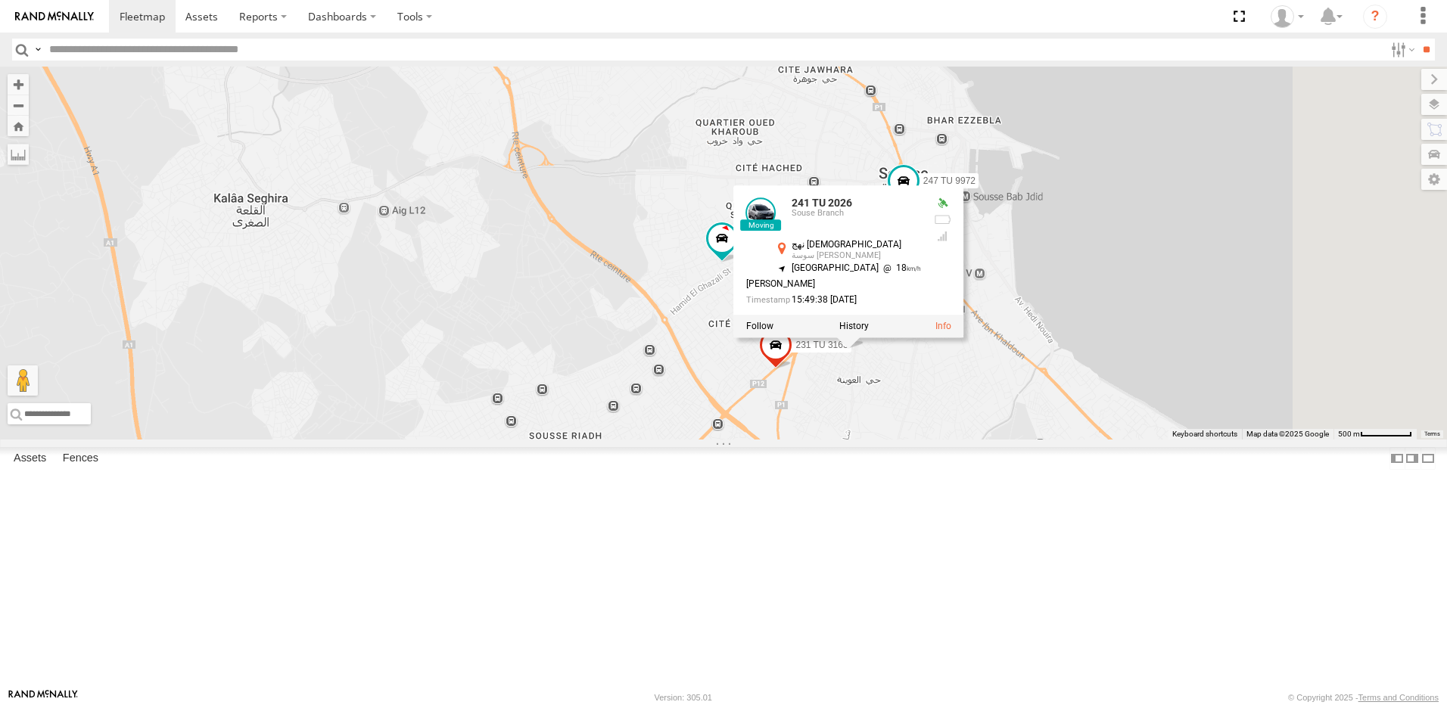
click at [1070, 440] on div "245 TU 4330 231 TU 3159 241 TU 8769 234 TU 2630 247 TU 7028 245 TU 9061 246 TU …" at bounding box center [723, 253] width 1447 height 373
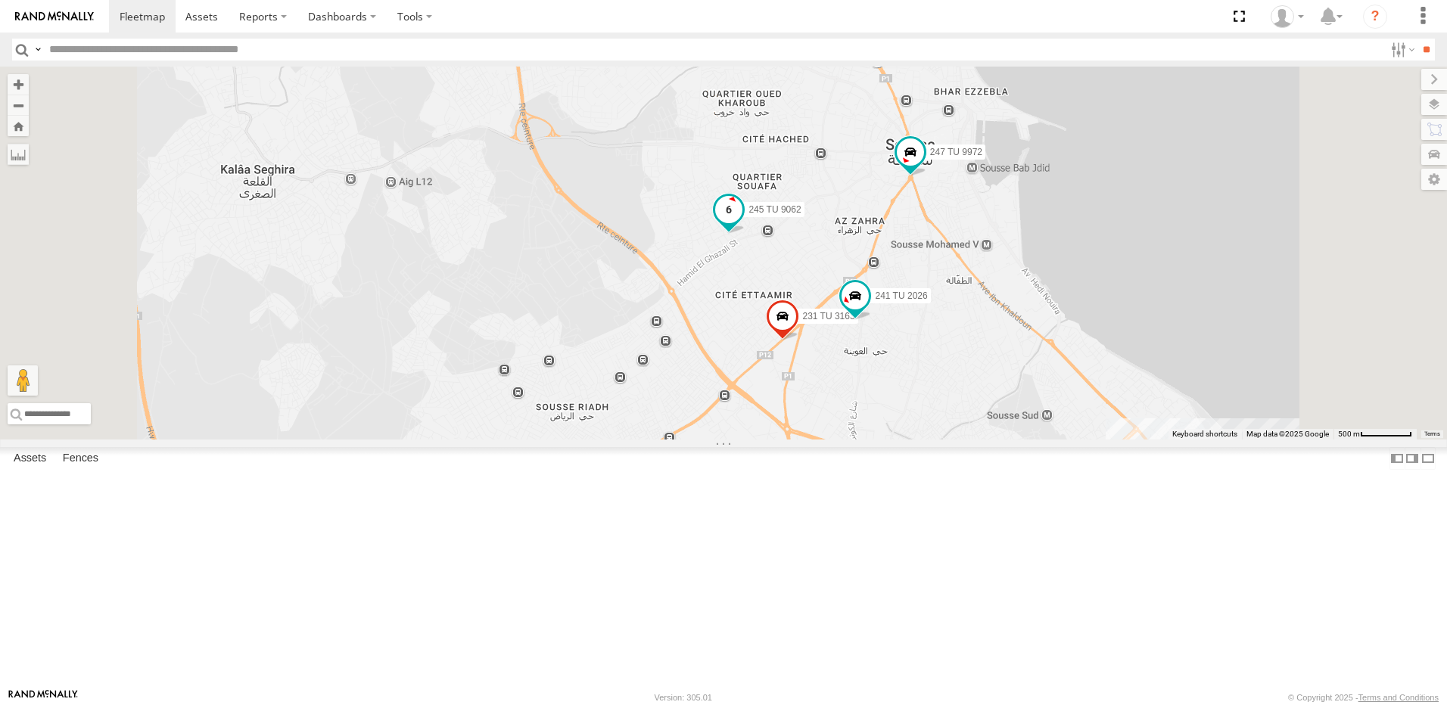
click at [742, 223] on span at bounding box center [728, 209] width 27 height 27
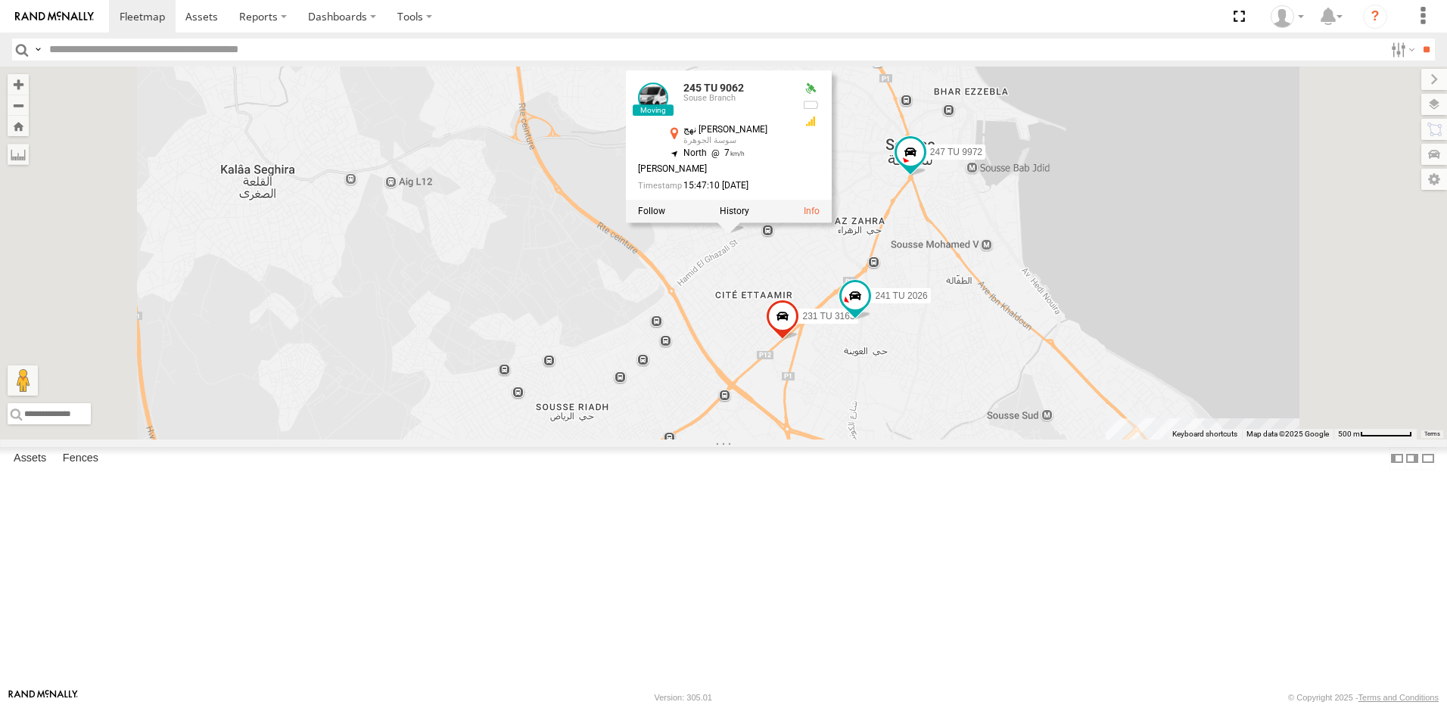
click at [830, 395] on div "245 TU 4330 231 TU 3159 241 TU 8769 234 TU 2630 247 TU 7028 245 TU 9061 246 TU …" at bounding box center [723, 253] width 1447 height 373
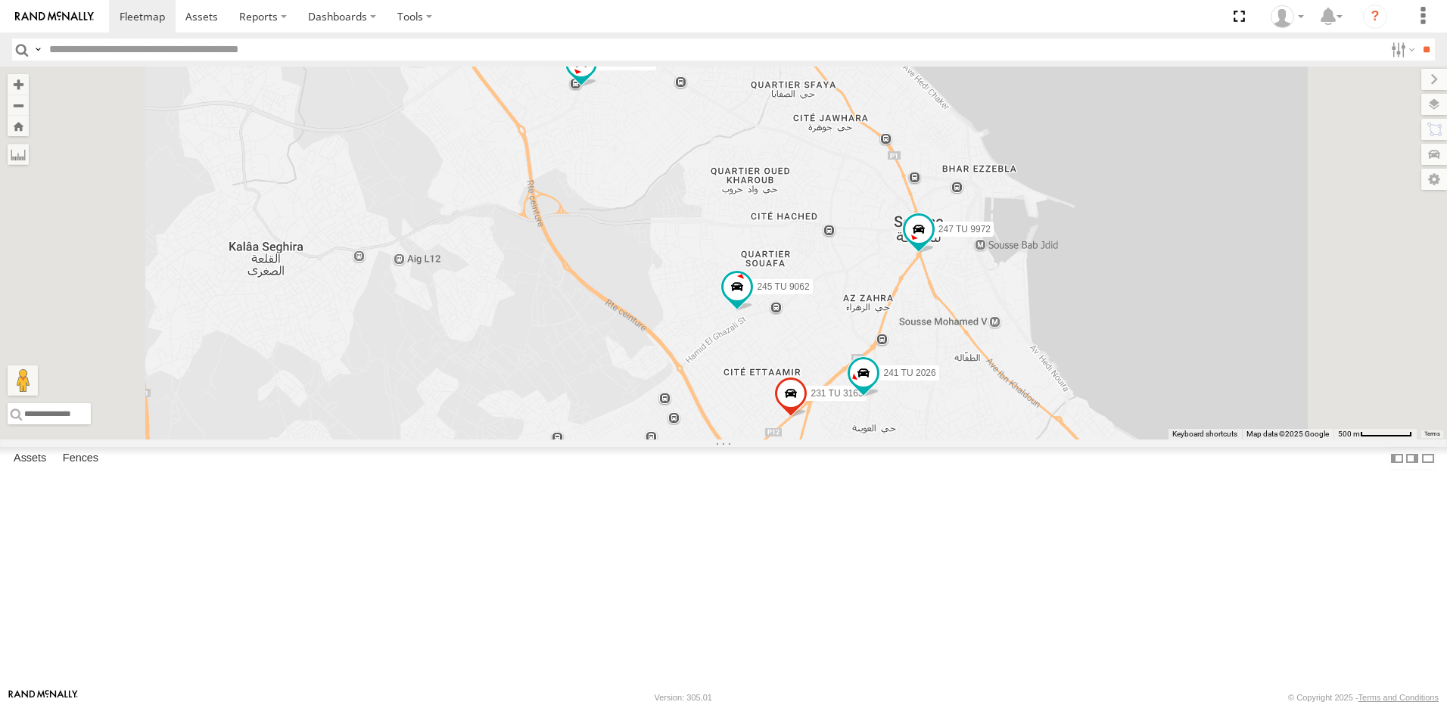
drag, startPoint x: 870, startPoint y: 433, endPoint x: 871, endPoint y: 459, distance: 26.5
click at [871, 440] on div "245 TU 4330 231 TU 3159 241 TU 8769 234 TU 2630 247 TU 7028 245 TU 9061 246 TU …" at bounding box center [723, 253] width 1447 height 373
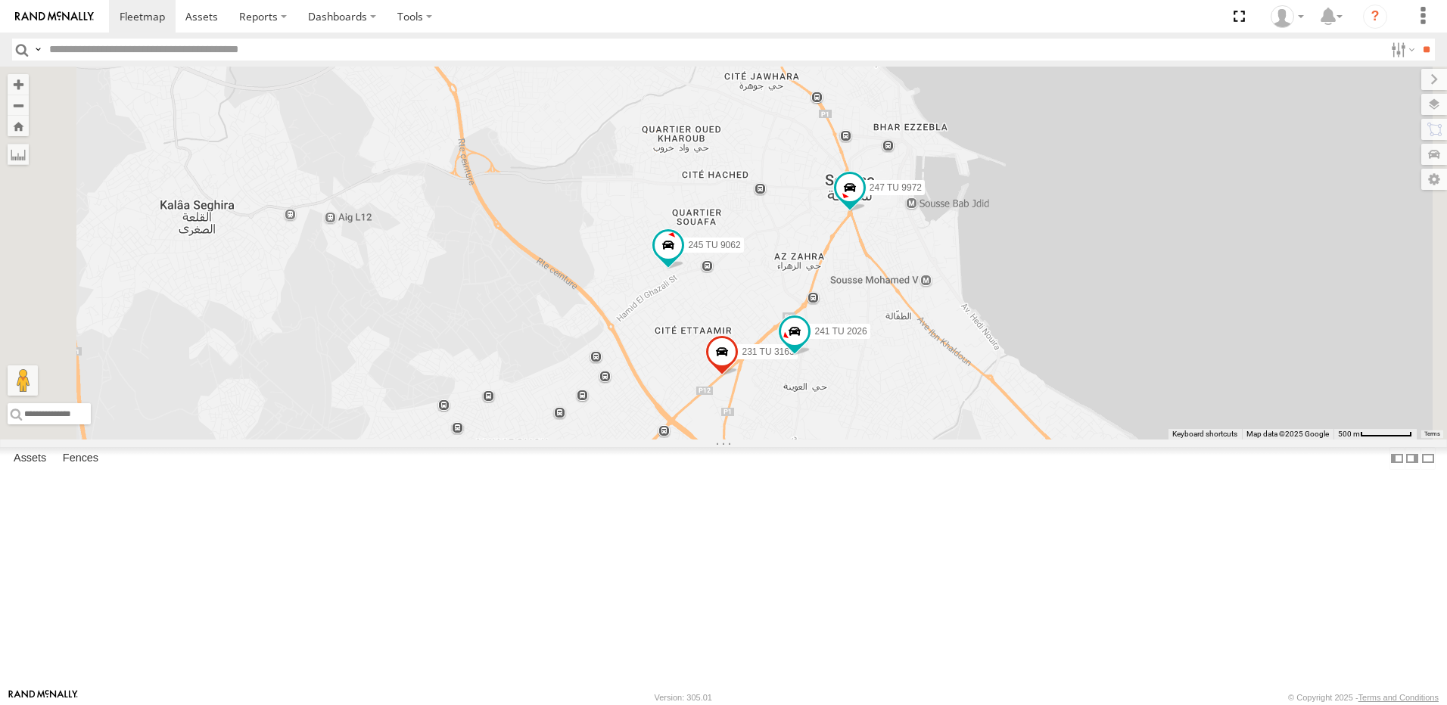
drag, startPoint x: 846, startPoint y: 468, endPoint x: 830, endPoint y: 364, distance: 105.6
click at [830, 367] on div "245 TU 4330 231 TU 3159 241 TU 8769 234 TU 2630 247 TU 7028 245 TU 9061 246 TU …" at bounding box center [723, 253] width 1447 height 373
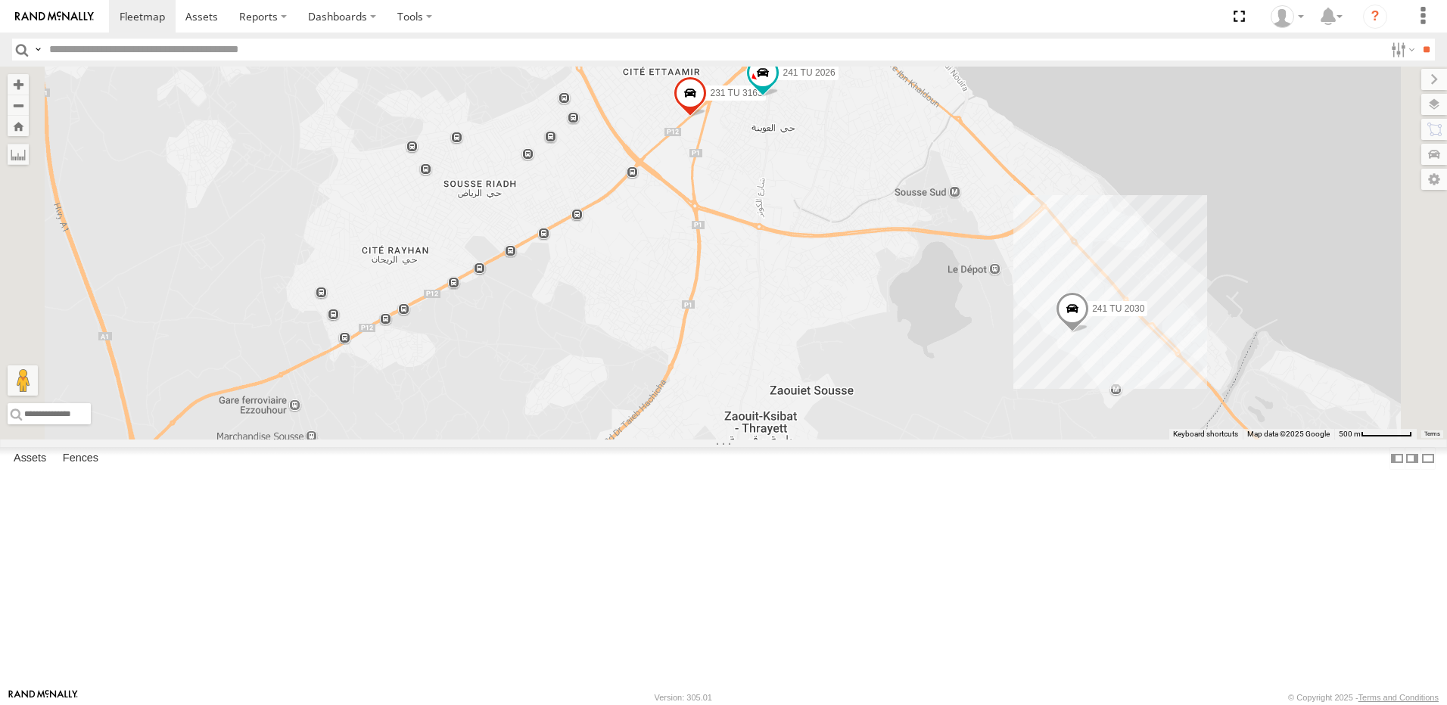
click at [707, 117] on span at bounding box center [689, 96] width 33 height 41
drag, startPoint x: 861, startPoint y: 291, endPoint x: 848, endPoint y: 406, distance: 115.0
click at [848, 406] on div "245 TU 4330 231 TU 3159 241 TU 8769 234 TU 2630 247 TU 7028 245 TU 9061 246 TU …" at bounding box center [723, 253] width 1447 height 373
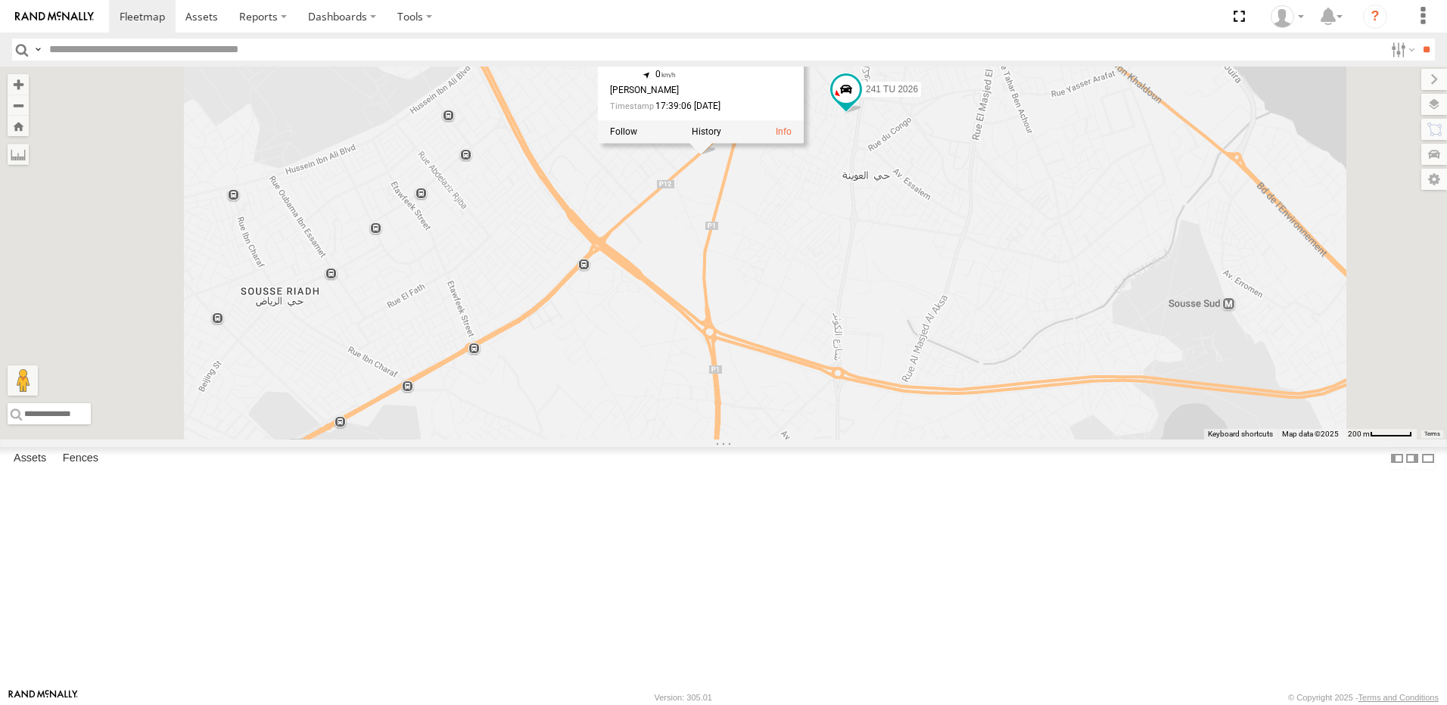
click at [858, 343] on div "245 TU 4330 231 TU 3159 241 TU 8769 234 TU 2630 247 TU 7028 245 TU 9061 246 TU …" at bounding box center [723, 253] width 1447 height 373
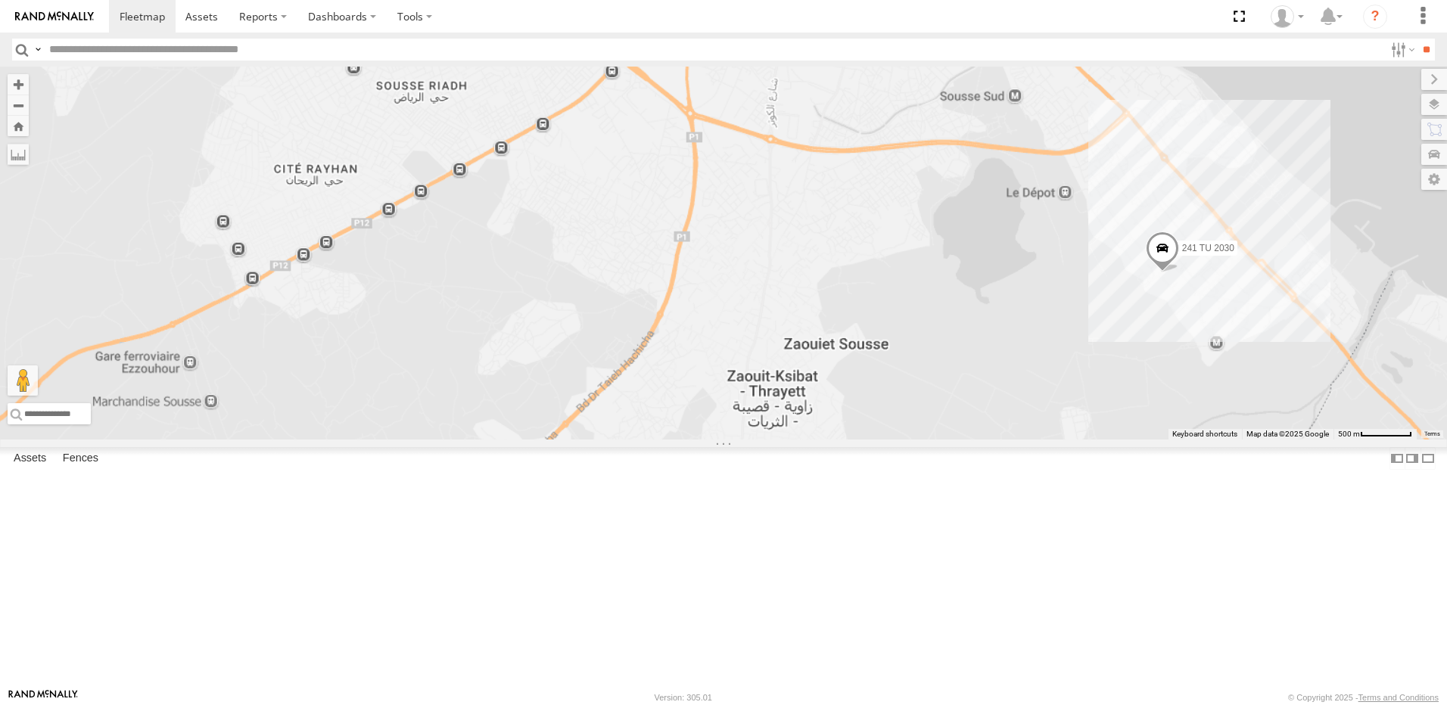
drag, startPoint x: 825, startPoint y: 334, endPoint x: 812, endPoint y: 269, distance: 66.5
click at [812, 269] on div "245 TU 4330 231 TU 3159 241 TU 8769 234 TU 2630 247 TU 7028 245 TU 9061 246 TU …" at bounding box center [723, 253] width 1447 height 373
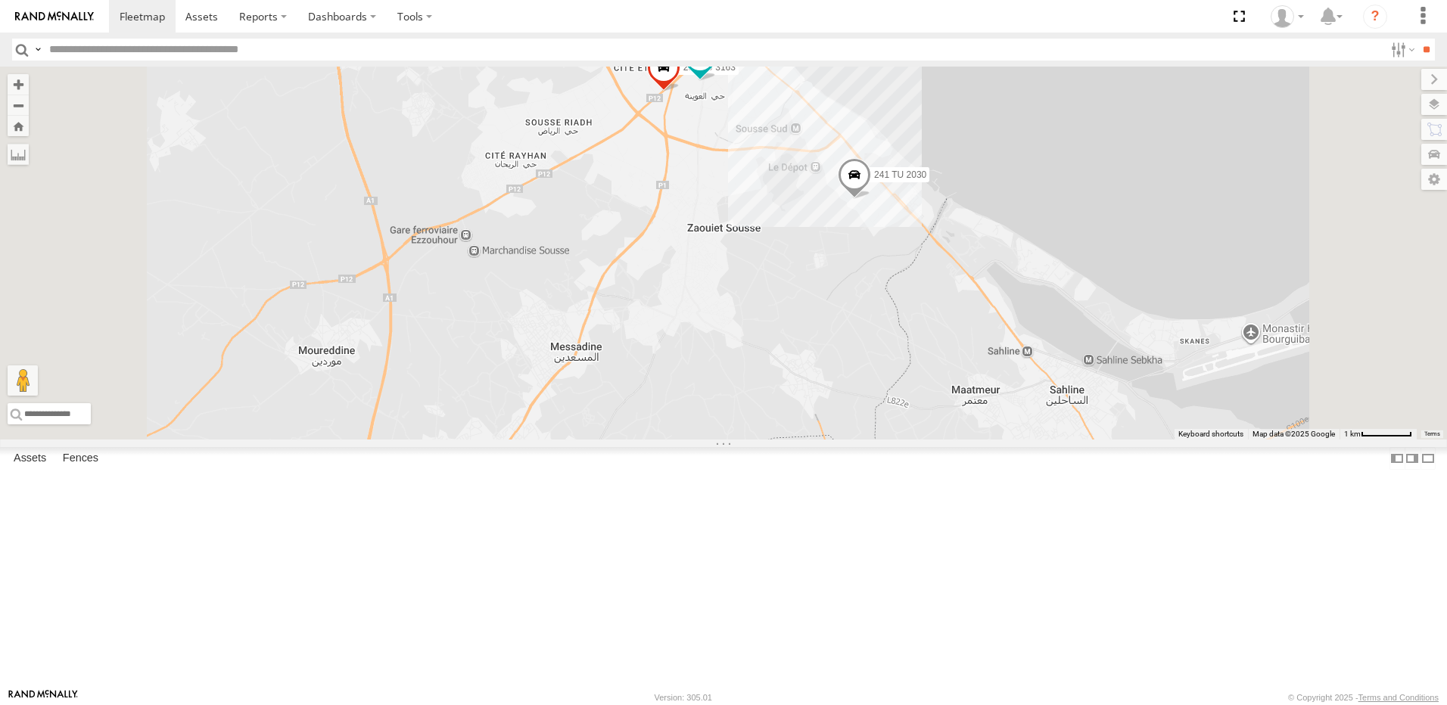
drag, startPoint x: 791, startPoint y: 455, endPoint x: 825, endPoint y: 316, distance: 142.6
click at [825, 319] on div "245 TU 4330 231 TU 3159 241 TU 8769 234 TU 2630 247 TU 7028 245 TU 9061 246 TU …" at bounding box center [723, 253] width 1447 height 373
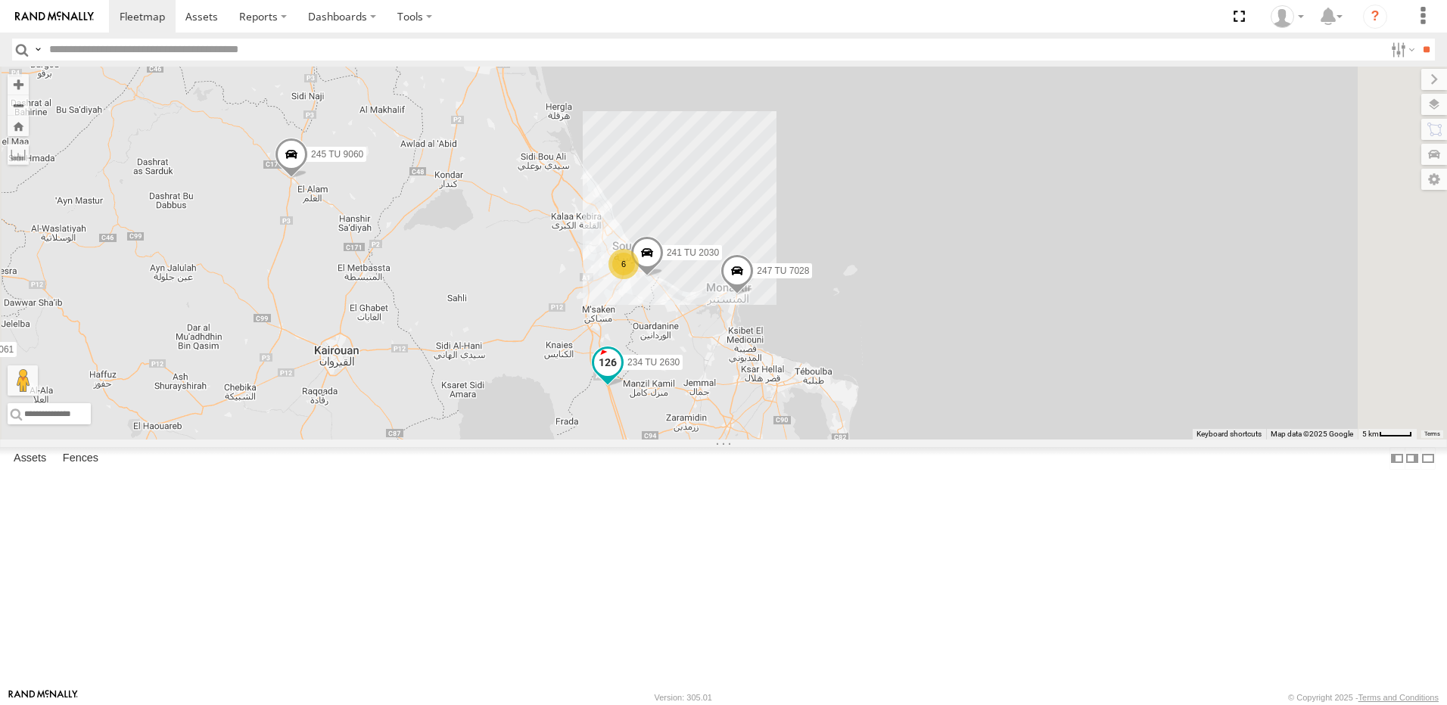
click at [624, 387] on span at bounding box center [607, 366] width 33 height 41
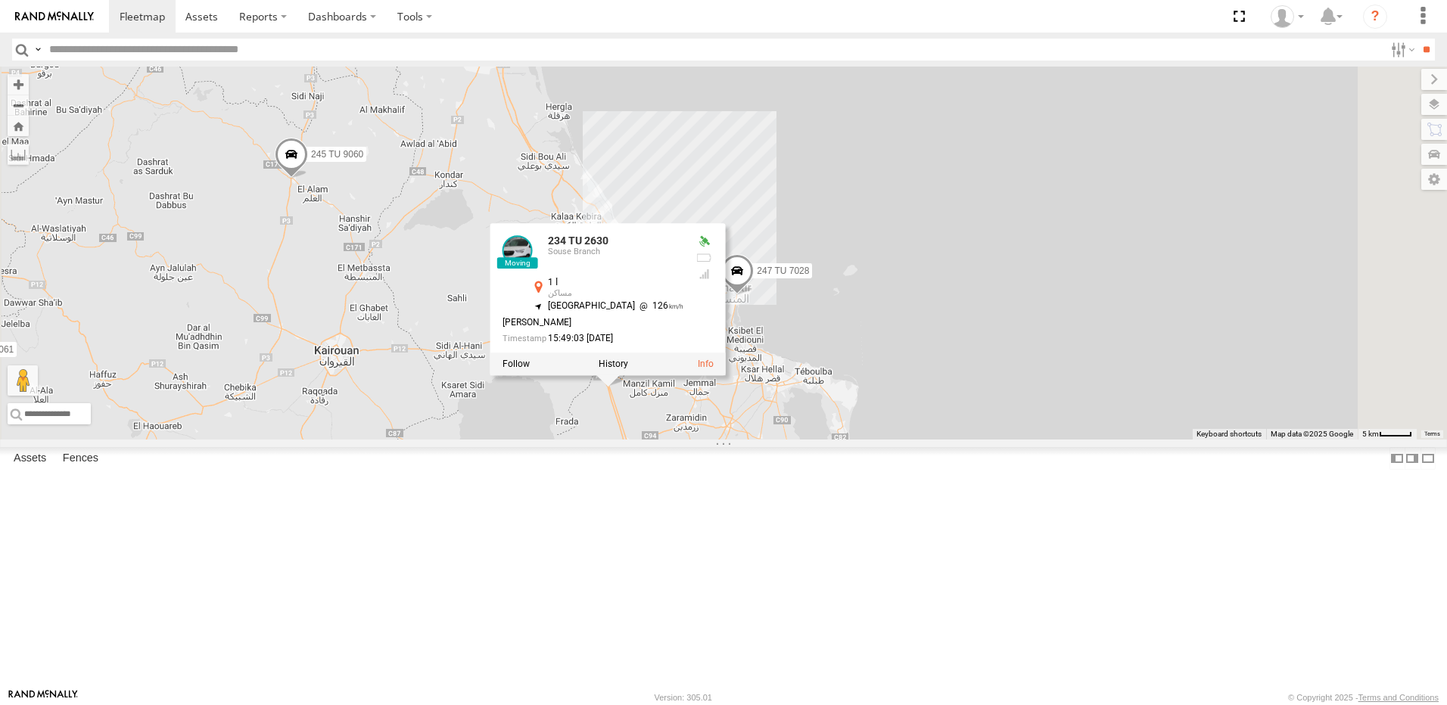
click at [717, 440] on div "245 TU 4330 231 TU 3159 241 TU 8769 234 TU 2630 247 TU 7028 245 TU 9061 246 TU …" at bounding box center [723, 253] width 1447 height 373
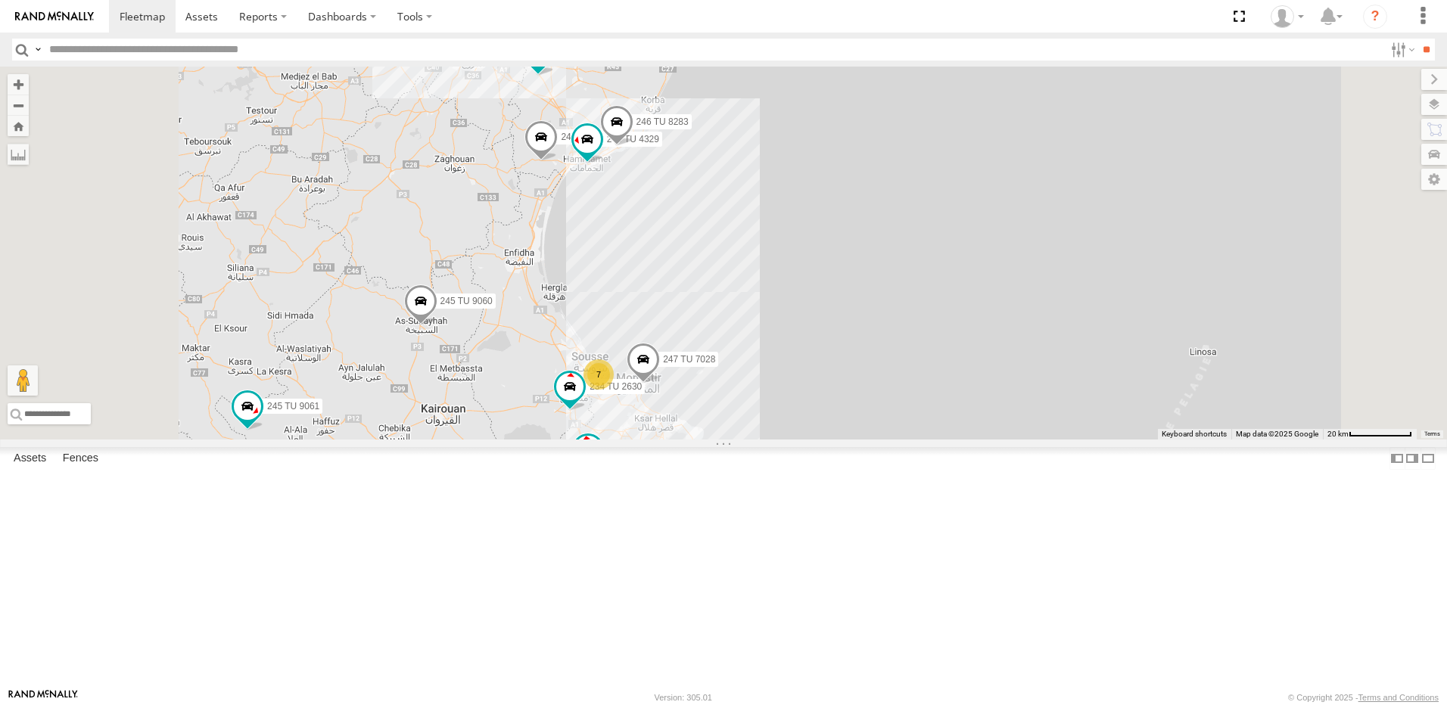
drag, startPoint x: 637, startPoint y: 226, endPoint x: 666, endPoint y: 281, distance: 61.6
click at [666, 281] on div "245 TU 4330 241 TU 8769 234 TU 2630 247 TU 7028 245 TU 9061 246 TU 8280 245 TU …" at bounding box center [723, 253] width 1447 height 373
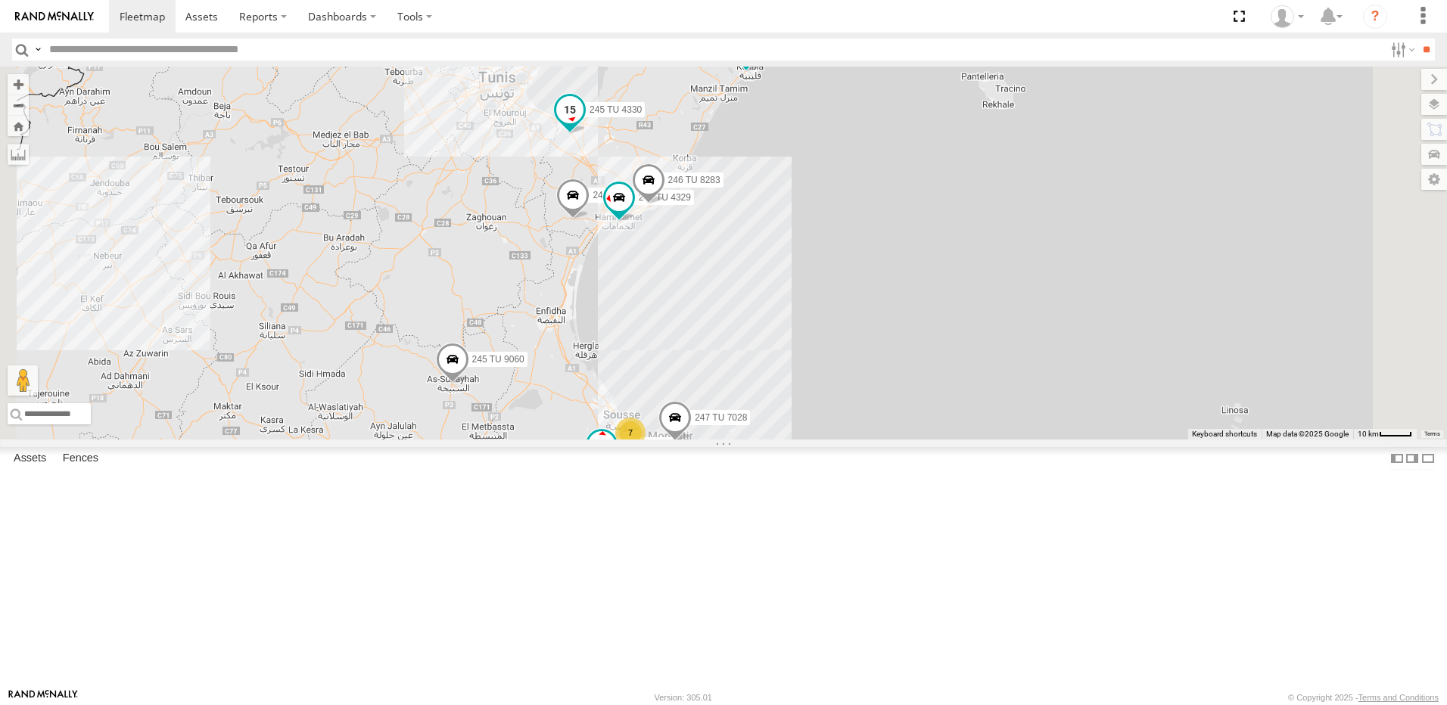
click at [583, 123] on span at bounding box center [569, 108] width 27 height 27
click at [682, 300] on div "245 TU 4330 241 TU 8769 234 TU 2630 247 TU 7028 245 TU 9061 246 TU 8280 245 TU …" at bounding box center [723, 253] width 1447 height 373
click at [589, 219] on span at bounding box center [572, 199] width 33 height 41
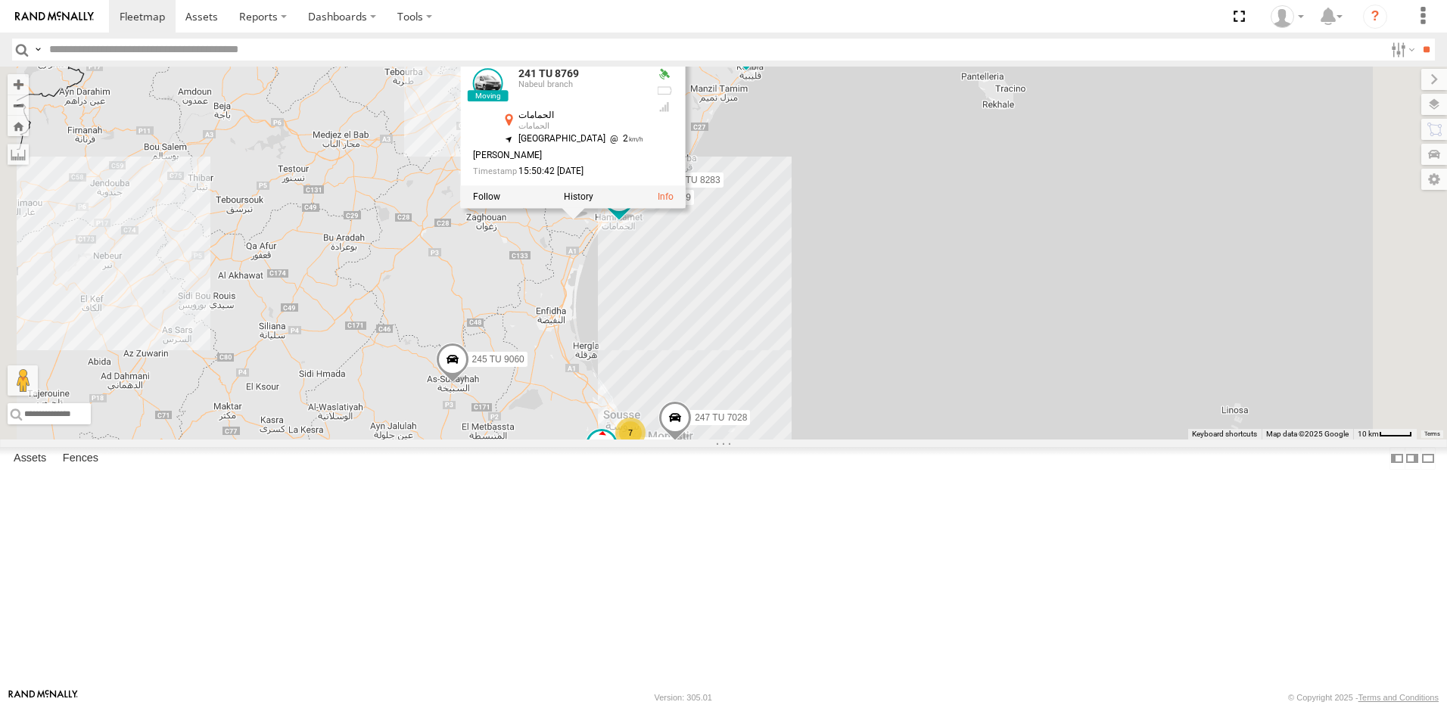
click at [575, 297] on div "245 TU 4330 241 TU 8769 234 TU 2630 247 TU 7028 245 TU 9061 246 TU 8280 245 TU …" at bounding box center [723, 253] width 1447 height 373
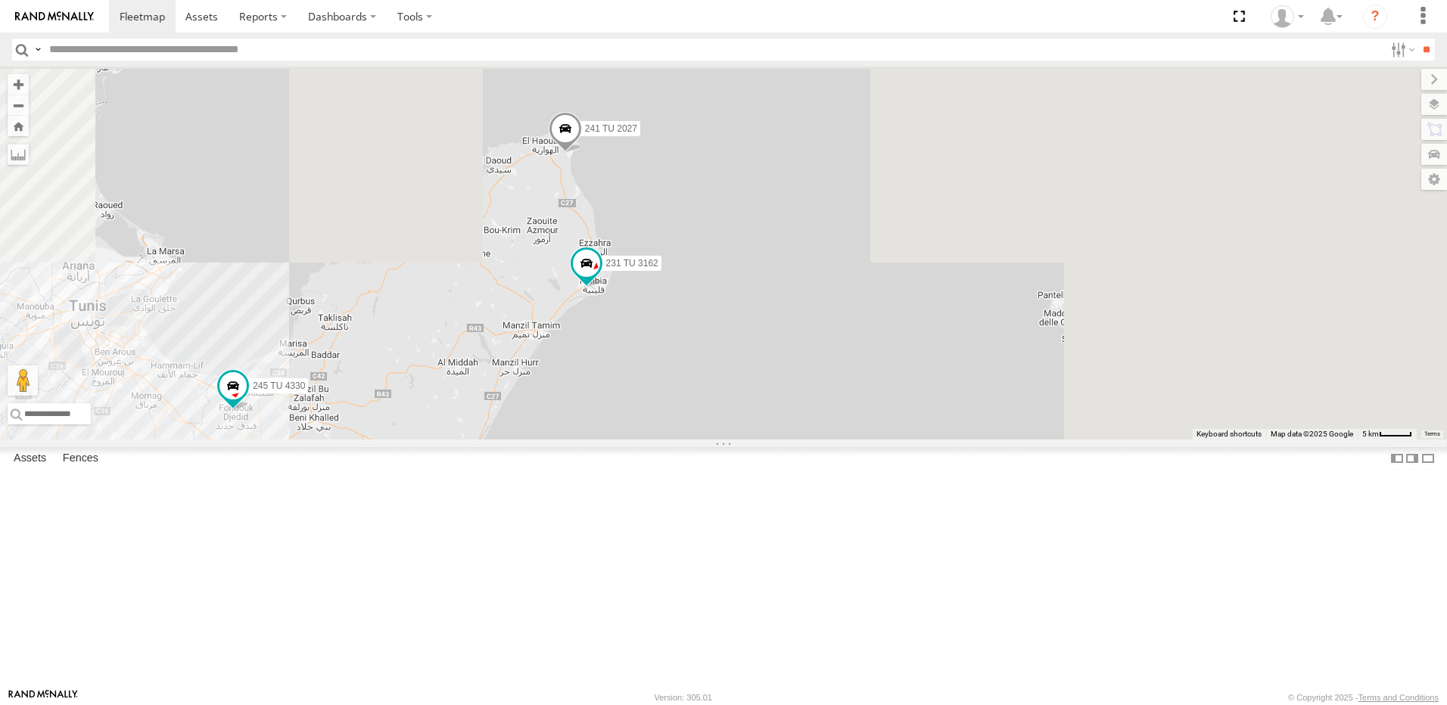
drag, startPoint x: 980, startPoint y: 211, endPoint x: 678, endPoint y: 607, distance: 497.7
click at [678, 440] on div "245 TU 4330 241 TU 8769 234 TU 2630 247 TU 7028 245 TU 9061 246 TU 8280 245 TU …" at bounding box center [723, 253] width 1447 height 373
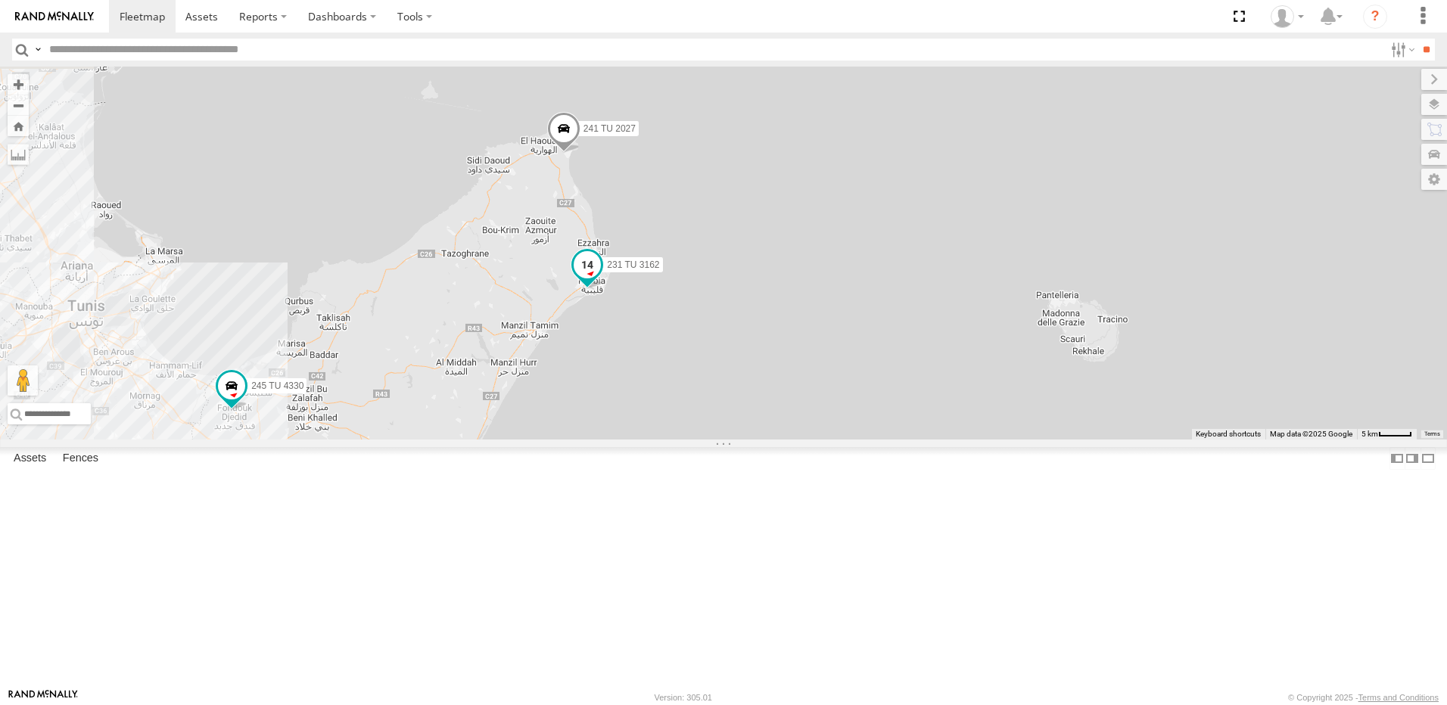
click at [601, 278] on span at bounding box center [587, 264] width 27 height 27
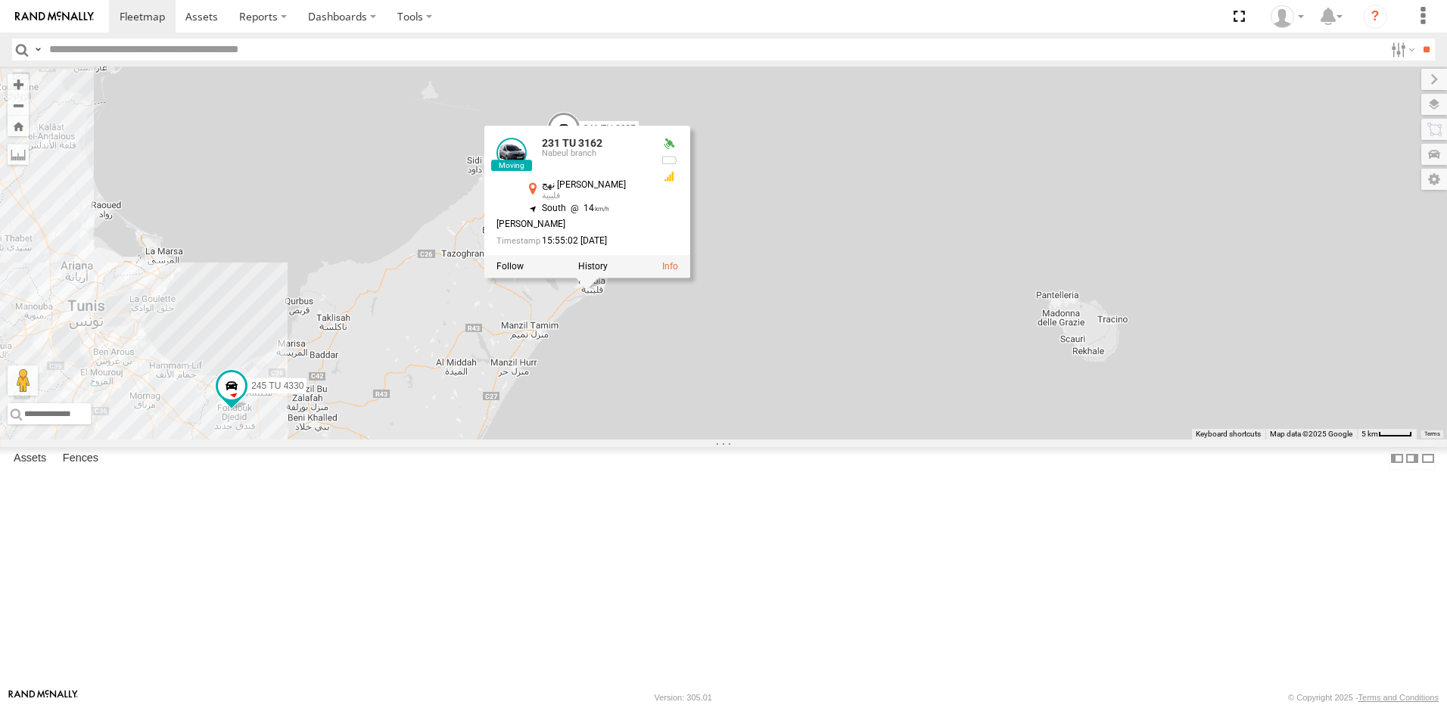
click at [799, 440] on div "245 TU 4330 241 TU 8769 234 TU 2630 247 TU 7028 245 TU 9061 246 TU 8280 245 TU …" at bounding box center [723, 253] width 1447 height 373
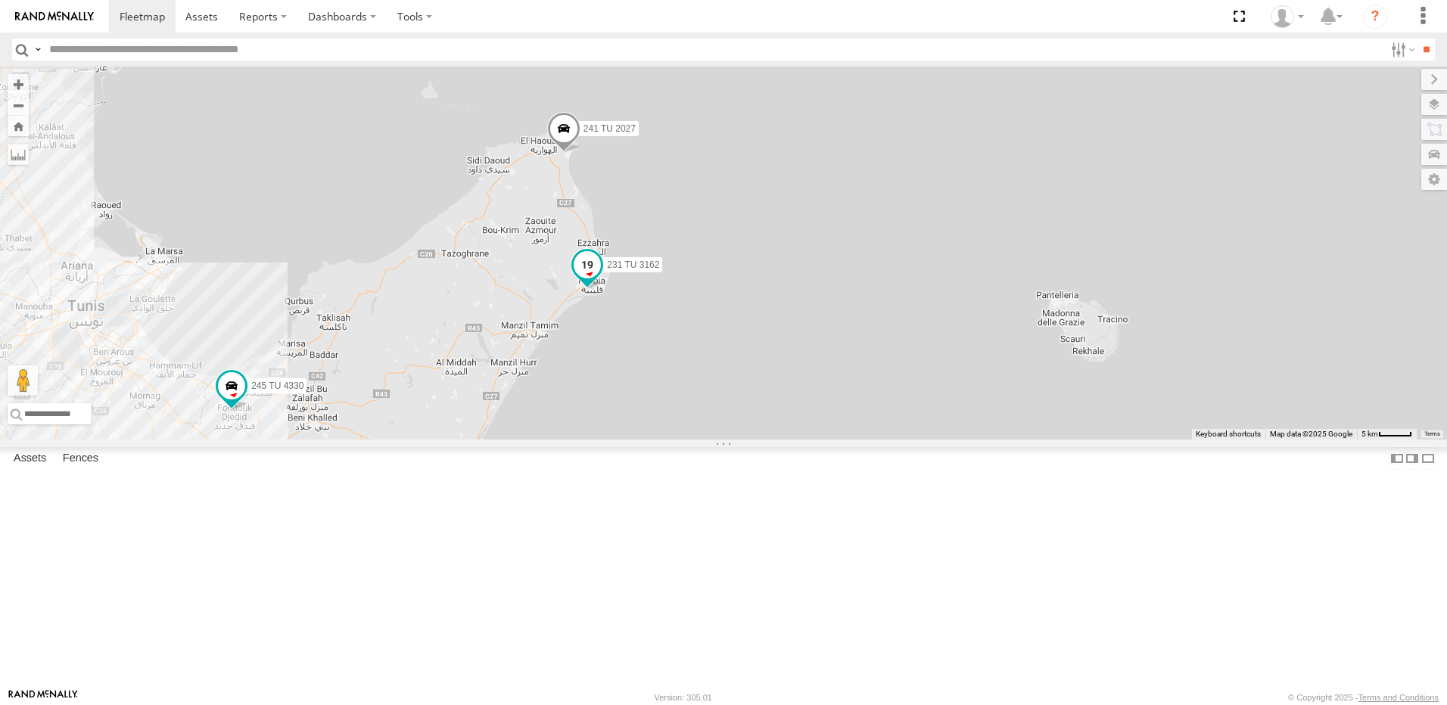
click at [601, 278] on span at bounding box center [587, 264] width 27 height 27
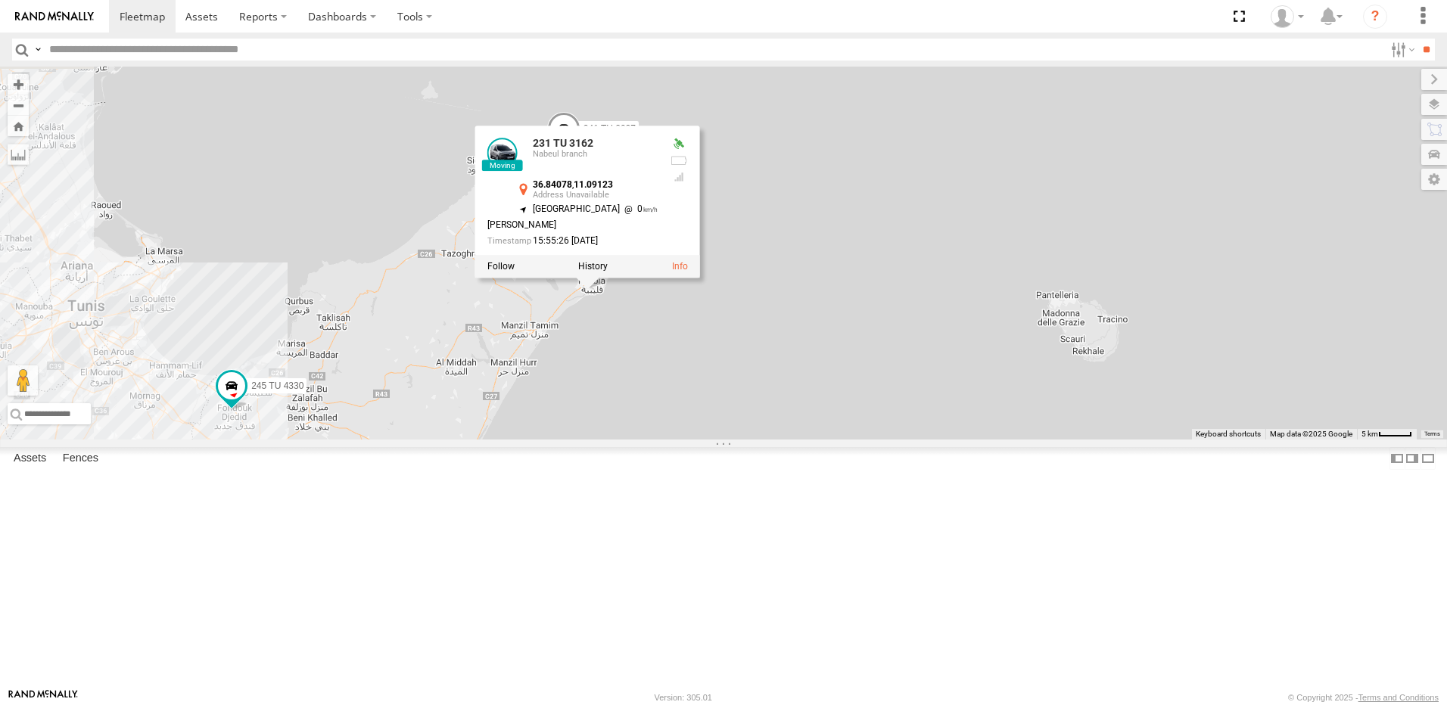
click at [813, 440] on div "245 TU 4330 241 TU 8769 234 TU 2630 247 TU 7028 245 TU 9061 246 TU 8280 245 TU …" at bounding box center [723, 253] width 1447 height 373
